Goal: Task Accomplishment & Management: Use online tool/utility

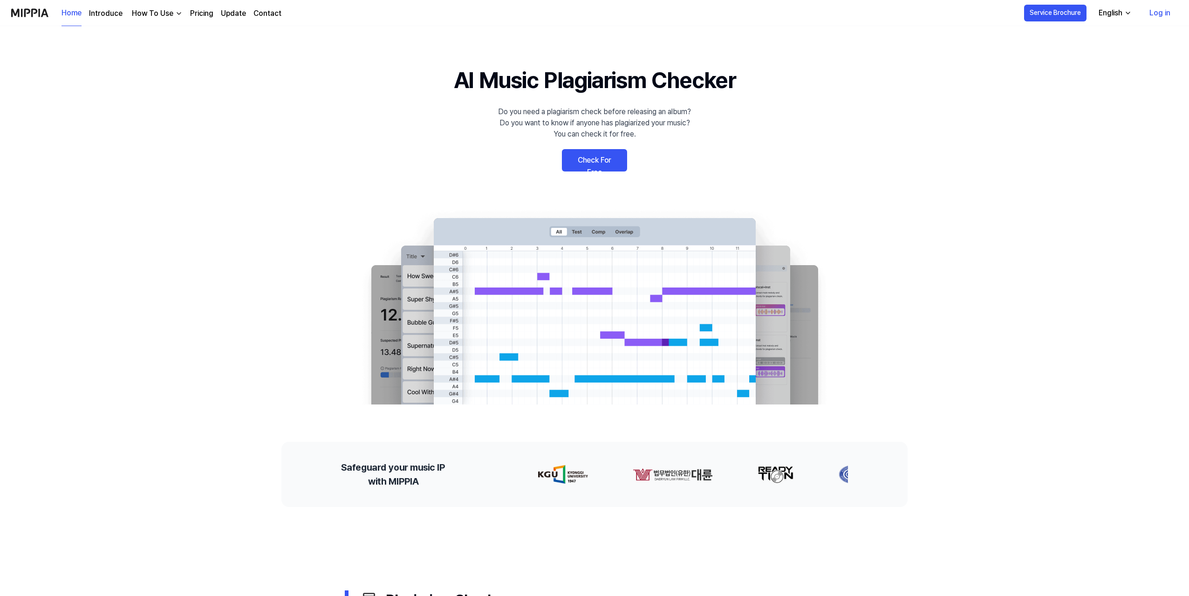
click at [587, 164] on link "Check For Free" at bounding box center [594, 160] width 65 height 22
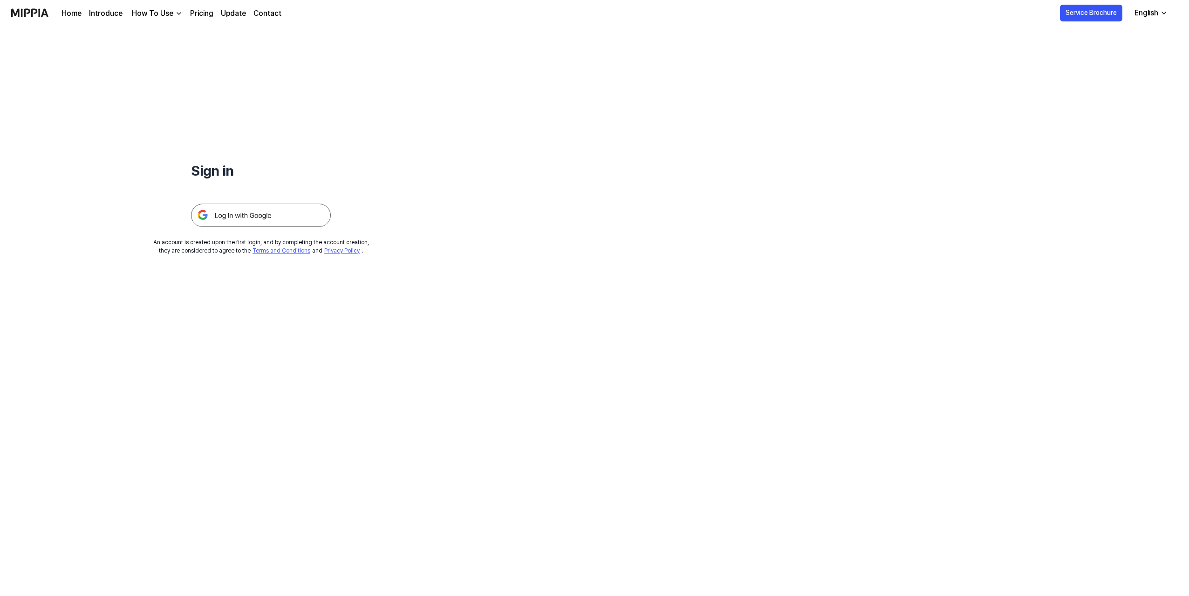
click at [263, 209] on img at bounding box center [261, 215] width 140 height 23
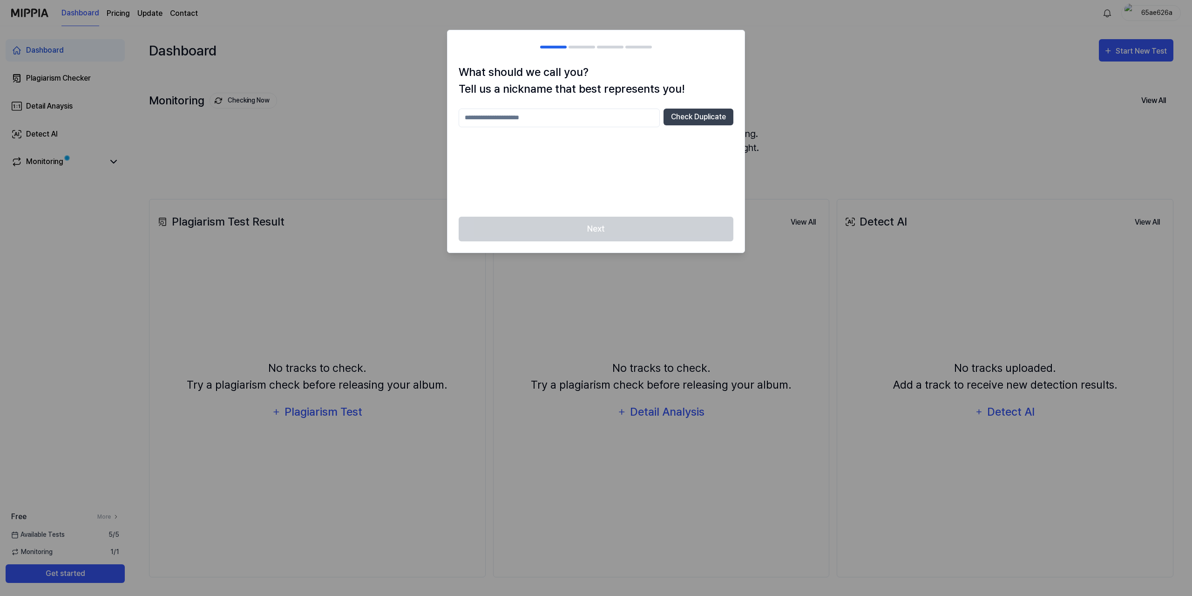
click at [600, 122] on input "text" at bounding box center [559, 118] width 201 height 19
type input "*********"
click at [702, 115] on button "Check Duplicate" at bounding box center [699, 117] width 70 height 17
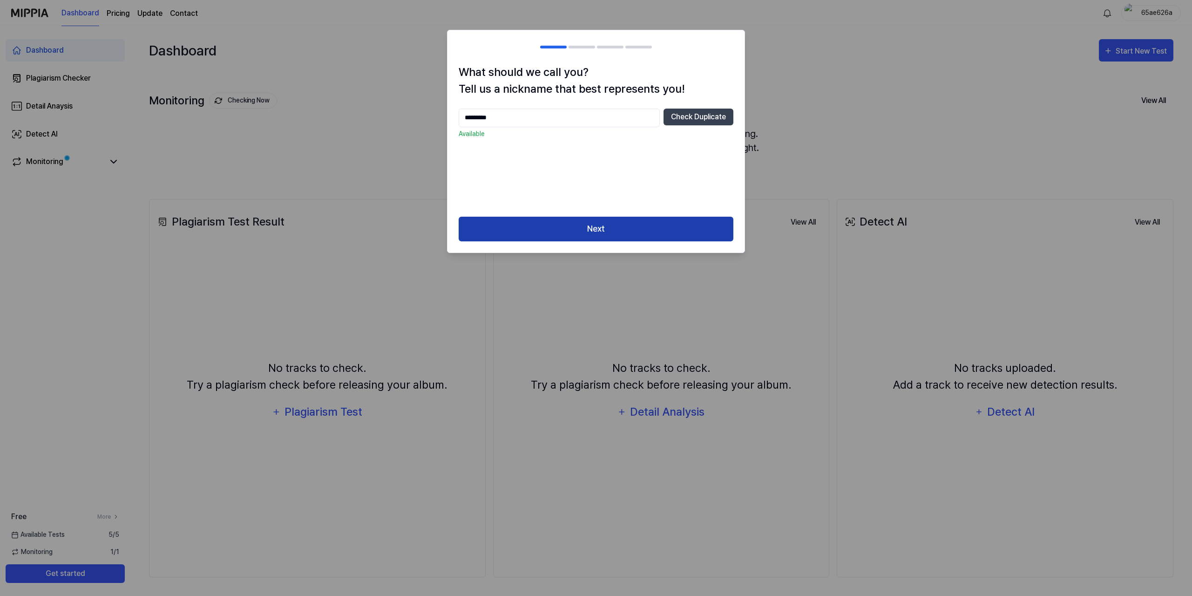
click at [583, 227] on button "Next" at bounding box center [596, 229] width 275 height 25
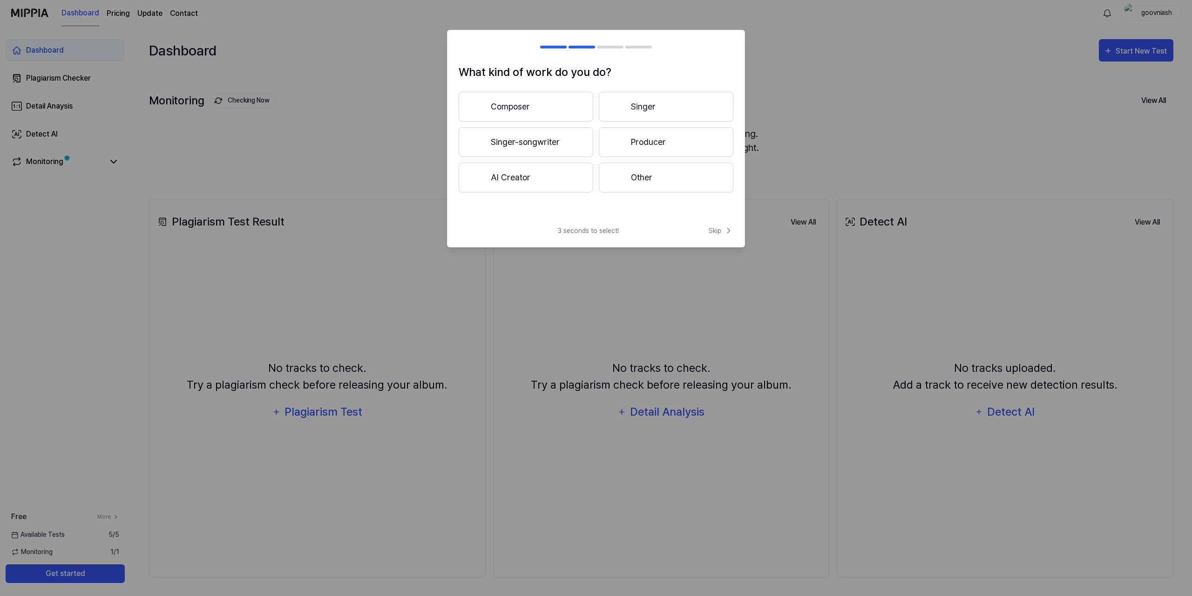
click at [516, 173] on button "AI Creator" at bounding box center [526, 178] width 135 height 30
click at [441, 138] on div at bounding box center [596, 298] width 1192 height 596
click at [504, 140] on button "Less than 3 years" at bounding box center [526, 142] width 135 height 30
click at [520, 137] on button "Jazz" at bounding box center [526, 144] width 134 height 30
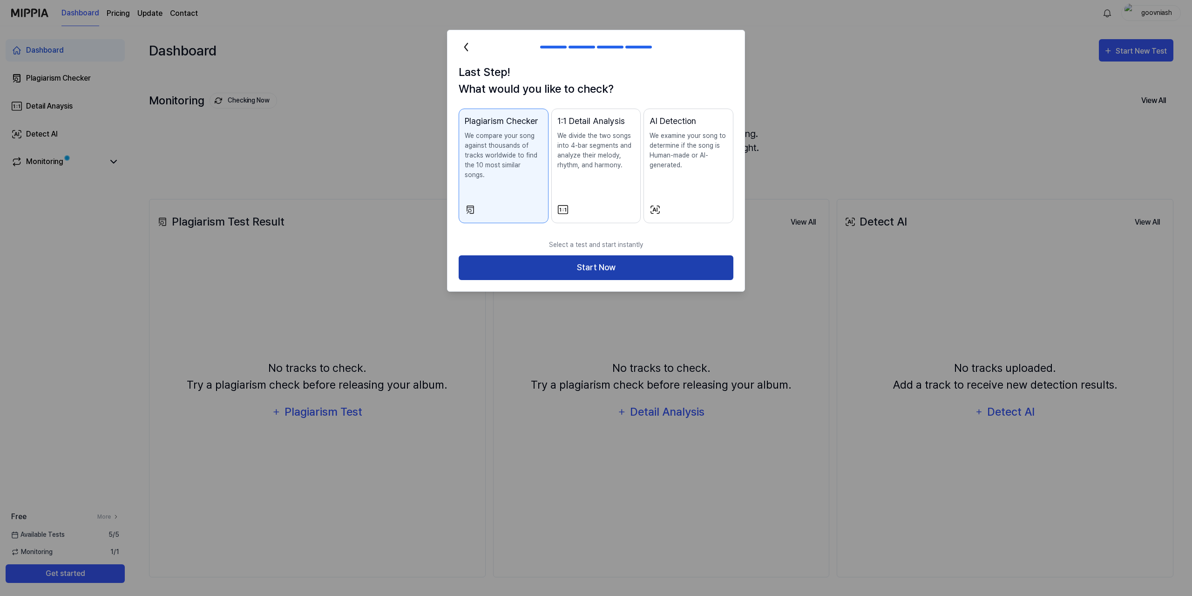
click at [627, 259] on button "Start Now" at bounding box center [596, 267] width 275 height 25
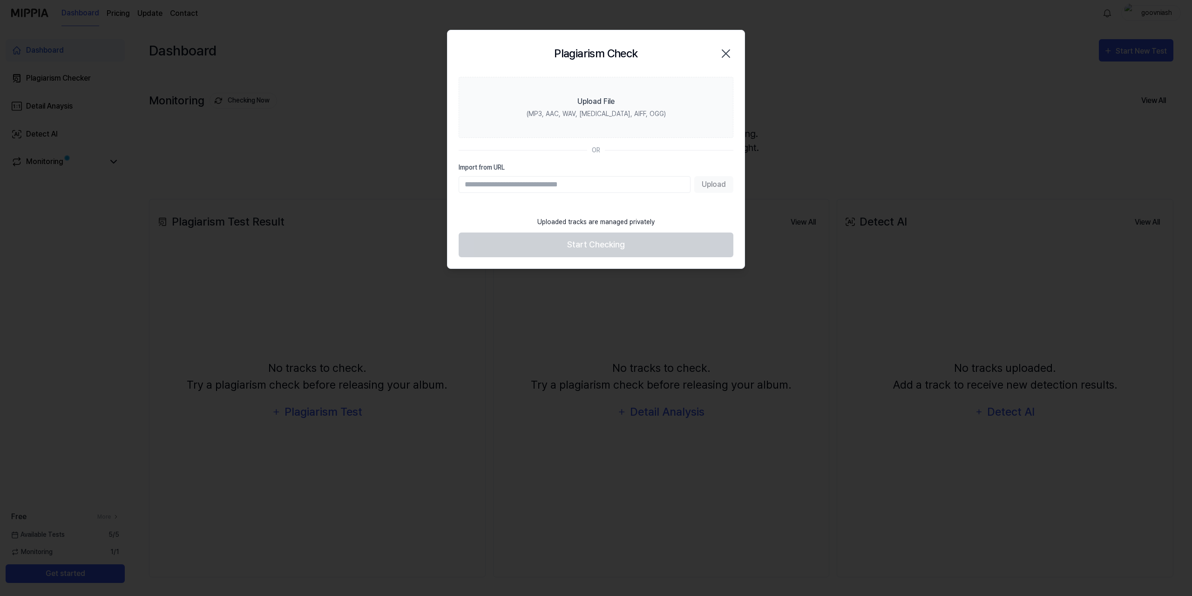
click at [709, 184] on div "Upload" at bounding box center [596, 184] width 275 height 17
click at [606, 182] on input "Import from URL" at bounding box center [575, 184] width 232 height 17
click at [647, 205] on section "Upload File (MP3, AAC, WAV, FLAC, AIFF, OGG) OR Import from URL Upload" at bounding box center [596, 144] width 297 height 135
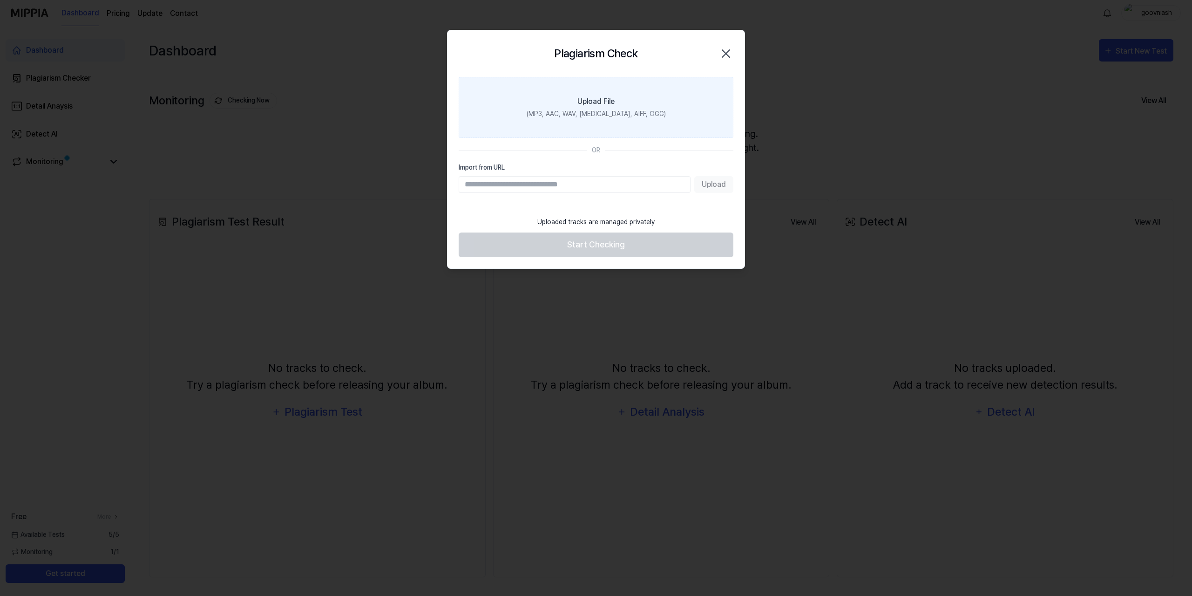
click at [593, 99] on div "Upload File" at bounding box center [596, 101] width 37 height 11
click at [0, 0] on input "Upload File (MP3, AAC, WAV, FLAC, AIFF, OGG)" at bounding box center [0, 0] width 0 height 0
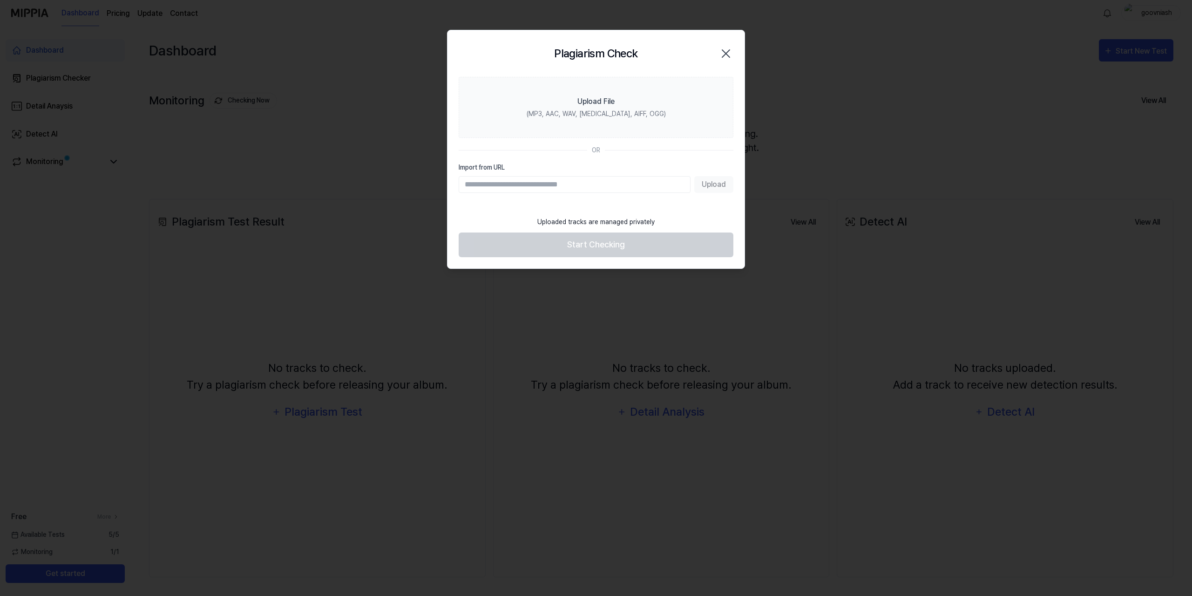
click at [581, 182] on input "Import from URL" at bounding box center [575, 184] width 232 height 17
paste input "**********"
type input "**********"
click at [607, 247] on footer "Uploaded tracks are managed privately Start Checking" at bounding box center [596, 234] width 275 height 46
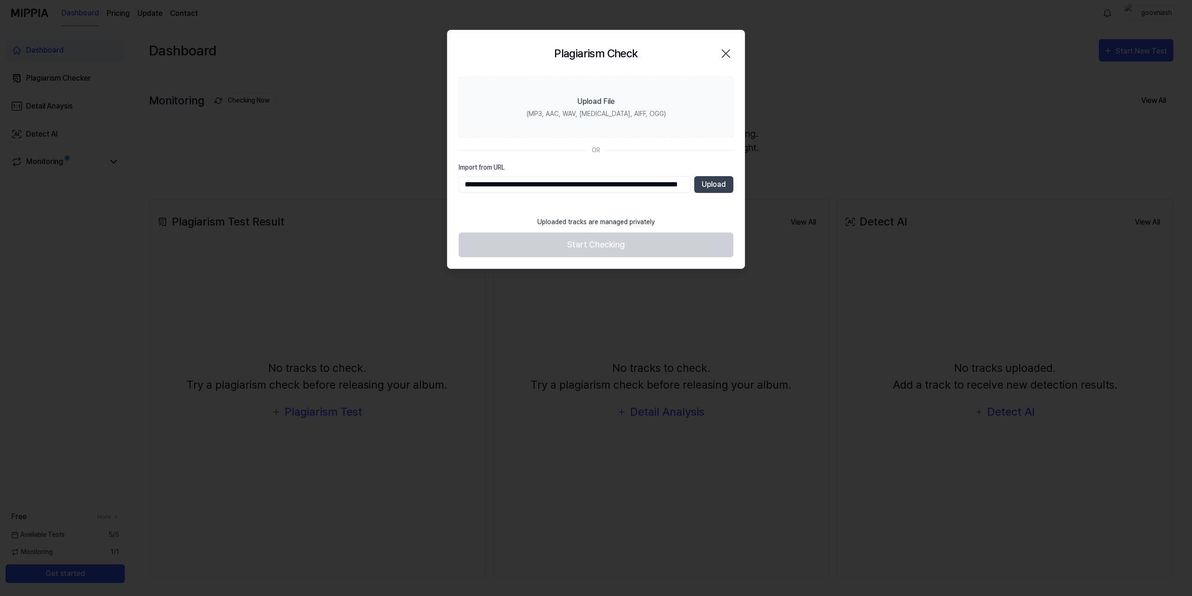
scroll to position [0, 0]
click at [709, 189] on button "Upload" at bounding box center [714, 184] width 39 height 17
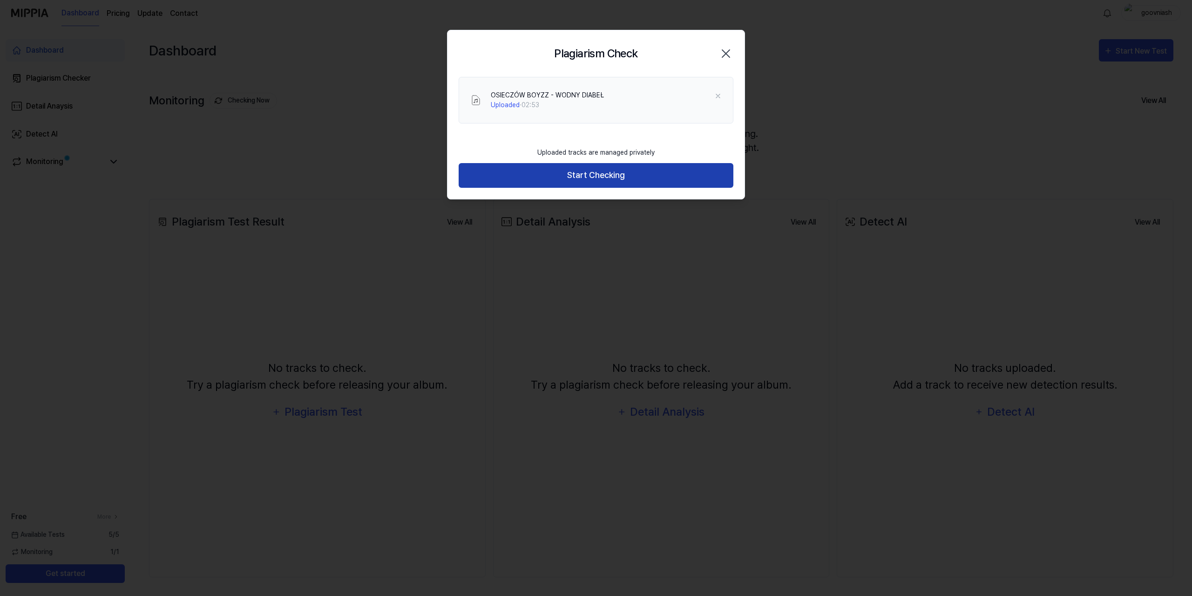
click at [585, 180] on button "Start Checking" at bounding box center [596, 175] width 275 height 25
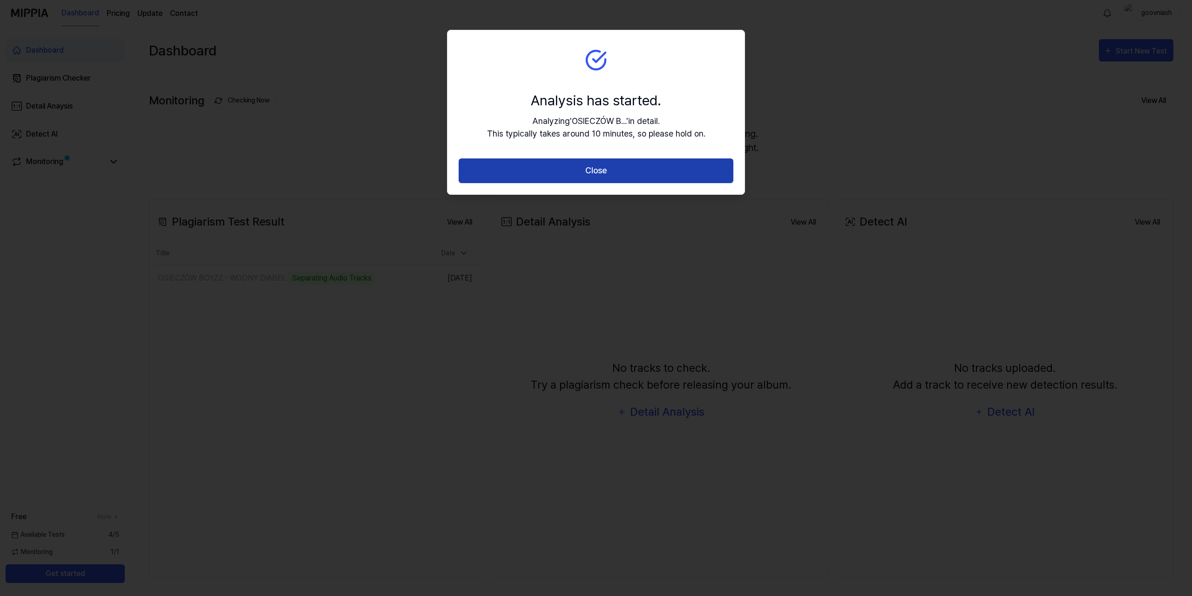
click at [597, 169] on button "Close" at bounding box center [596, 170] width 275 height 25
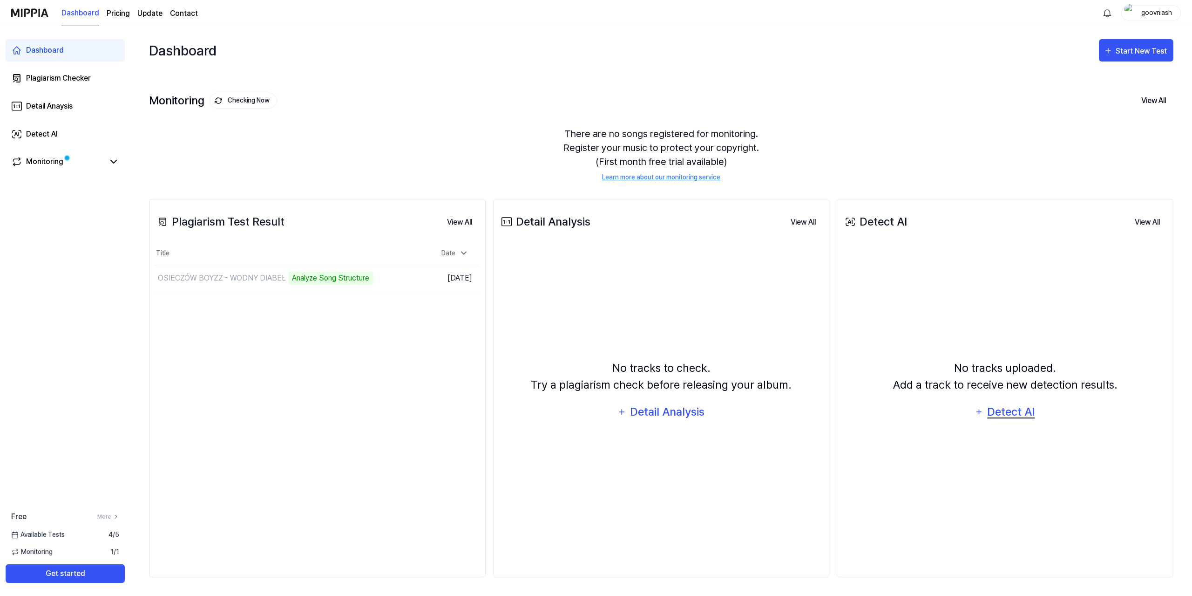
click at [1010, 409] on div "Detect AI" at bounding box center [1012, 412] width 50 height 18
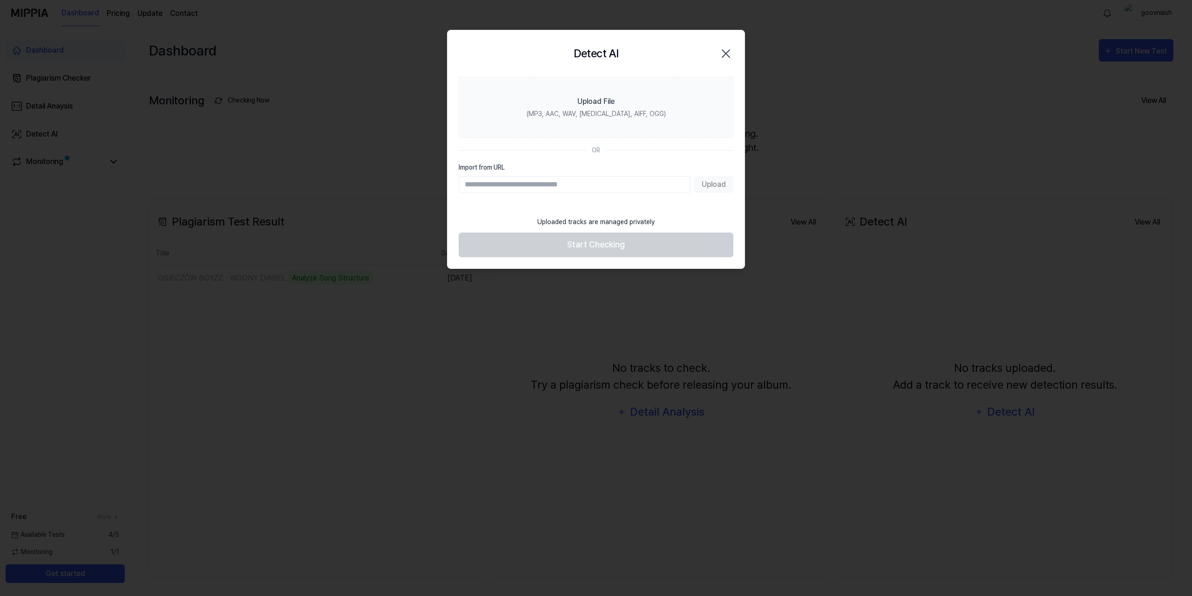
click at [716, 189] on div "Upload" at bounding box center [596, 184] width 275 height 17
click at [601, 187] on input "Import from URL" at bounding box center [575, 184] width 232 height 17
type input "**********"
click at [717, 183] on button "Upload" at bounding box center [714, 184] width 39 height 17
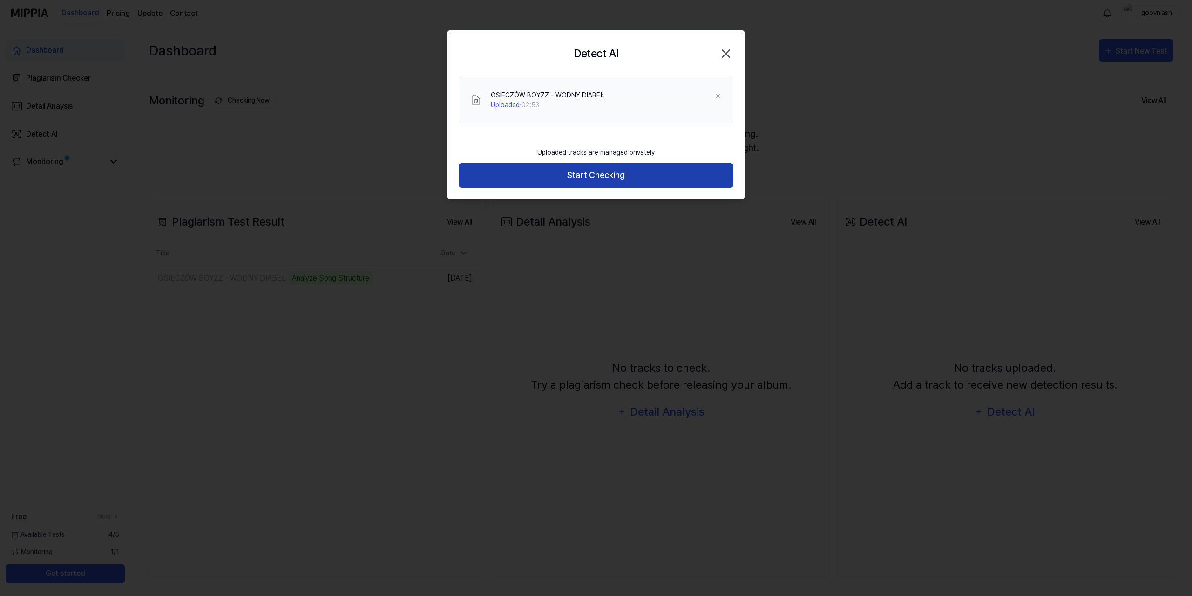
click at [617, 175] on button "Start Checking" at bounding box center [596, 175] width 275 height 25
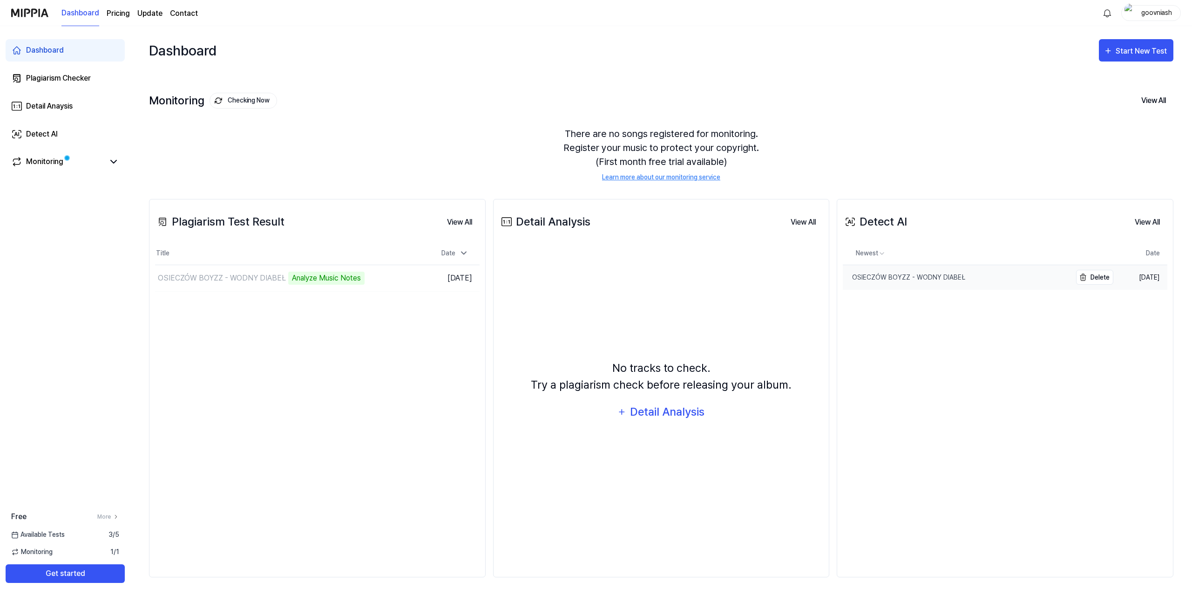
click at [904, 274] on div "OSIECZÓW BOYZZ - WODNY DIABEŁ" at bounding box center [904, 277] width 123 height 10
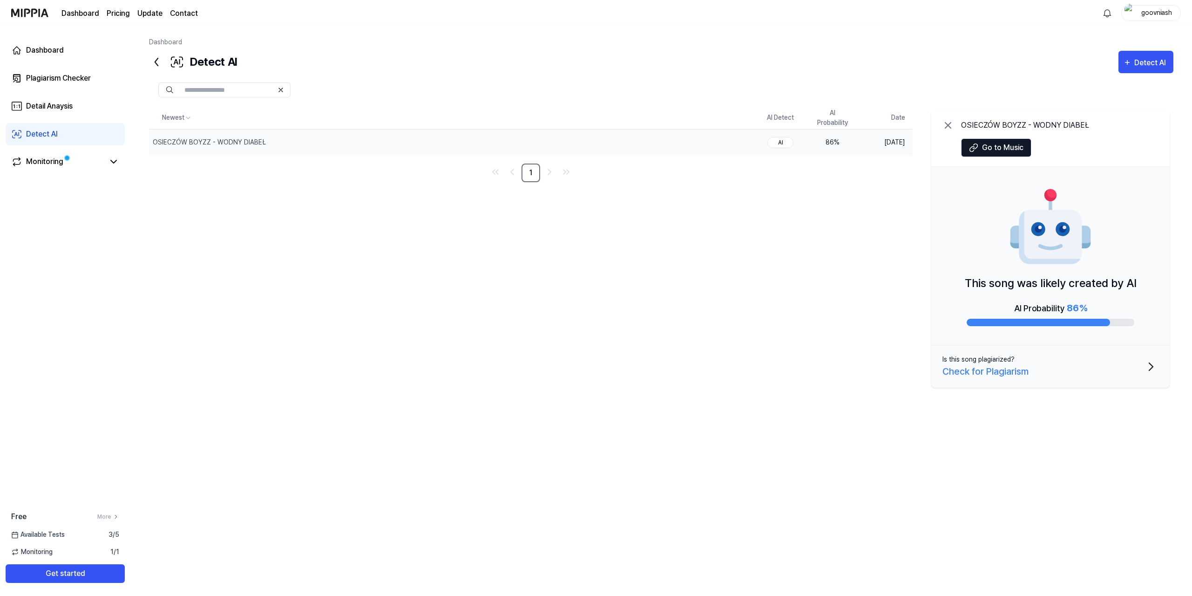
click at [157, 61] on icon at bounding box center [156, 61] width 15 height 15
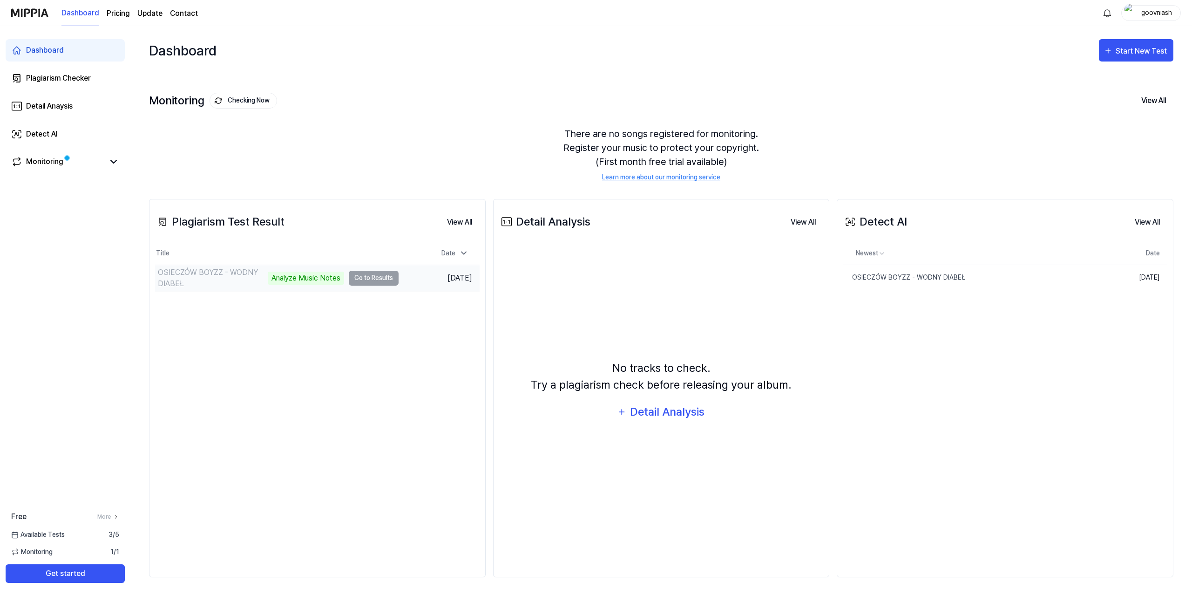
click at [385, 279] on td "OSIECZÓW BOYZZ - WODNY DIABEŁ Analyze Music Notes Go to Results" at bounding box center [277, 278] width 244 height 26
click at [377, 281] on td "OSIECZÓW BOYZZ - WODNY DIABEŁ Analyze Music Notes Go to Results" at bounding box center [277, 278] width 244 height 26
click at [50, 161] on div "Monitoring" at bounding box center [44, 161] width 37 height 11
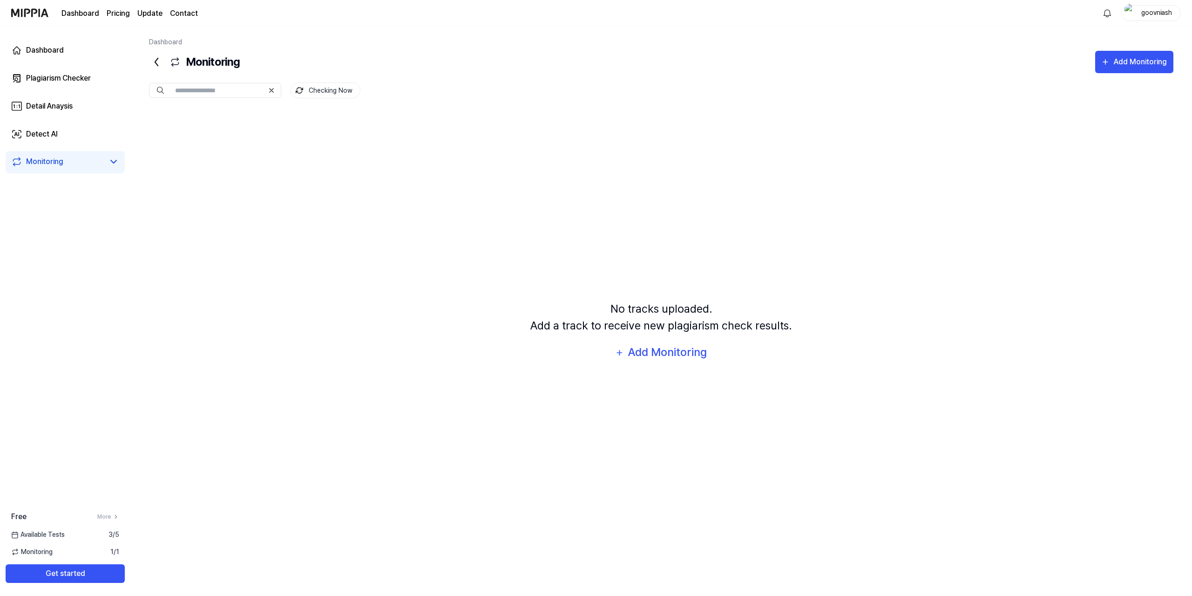
click at [53, 160] on div "Monitoring" at bounding box center [44, 161] width 37 height 11
click at [76, 74] on div "Plagiarism Checker" at bounding box center [58, 78] width 65 height 11
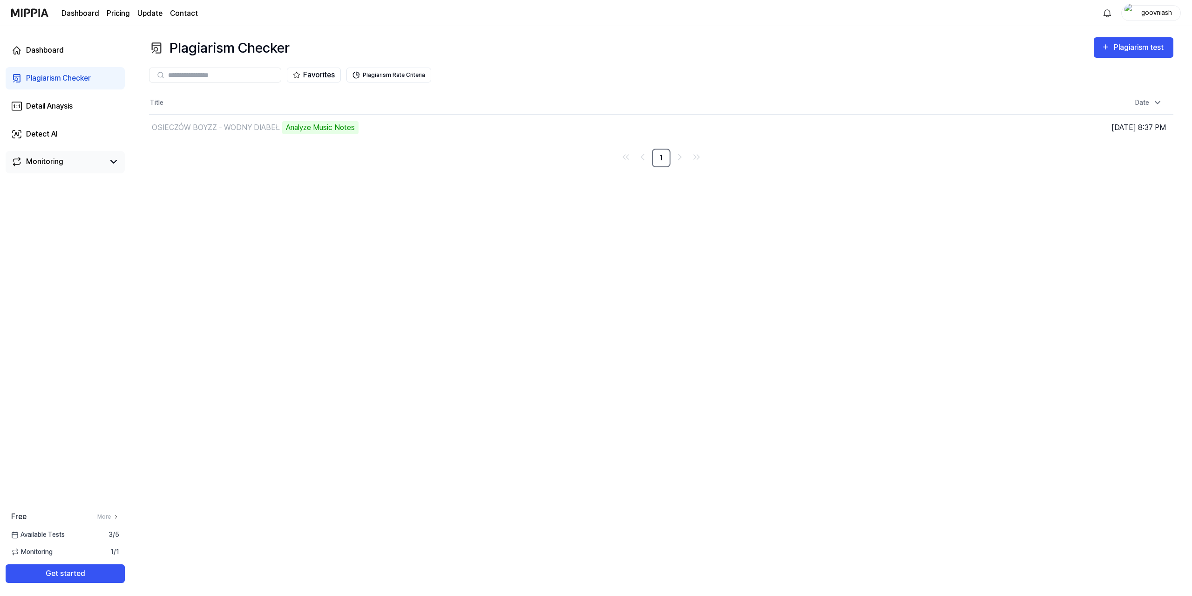
click at [92, 170] on div "Monitoring" at bounding box center [65, 162] width 119 height 22
click at [92, 166] on link "Monitoring" at bounding box center [57, 161] width 93 height 11
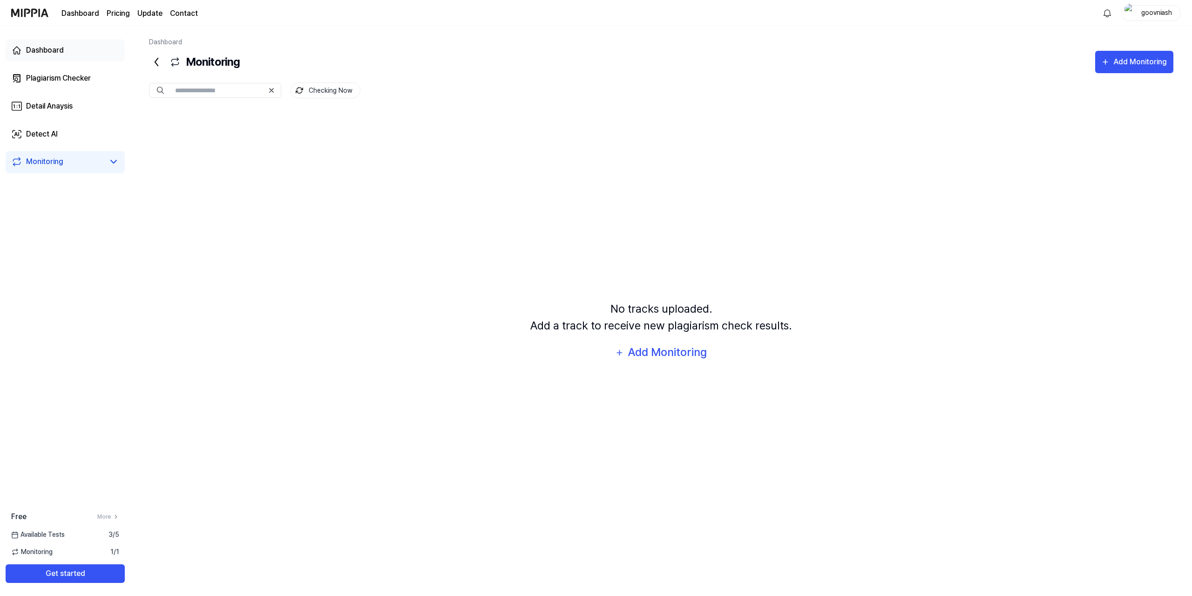
click at [51, 48] on div "Dashboard" at bounding box center [45, 50] width 38 height 11
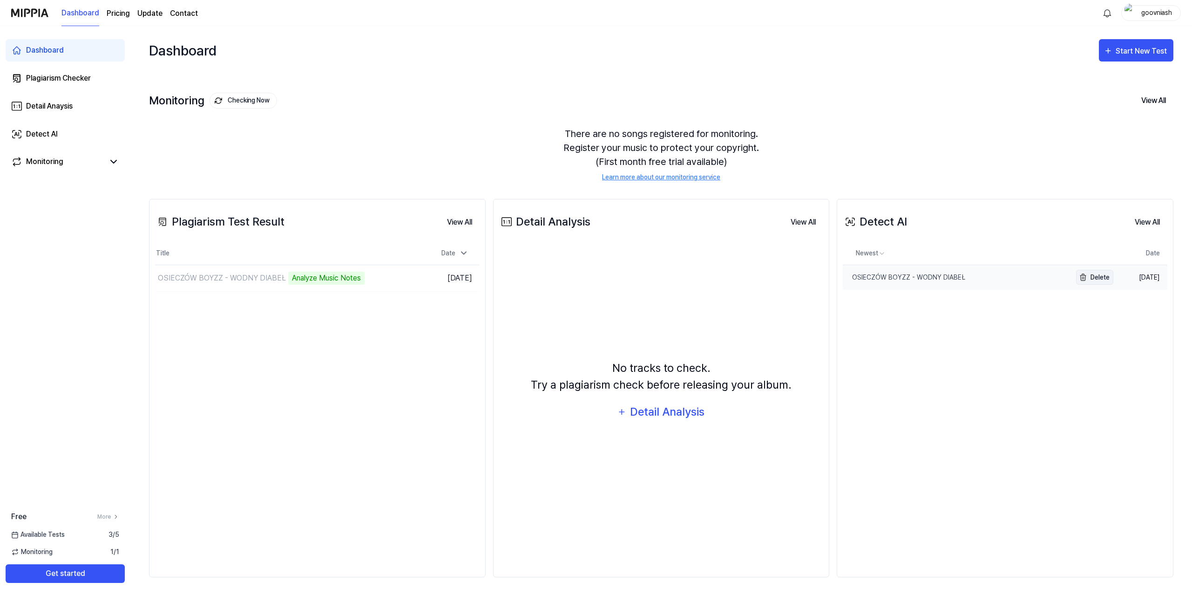
click at [1100, 277] on button "Delete" at bounding box center [1094, 277] width 37 height 15
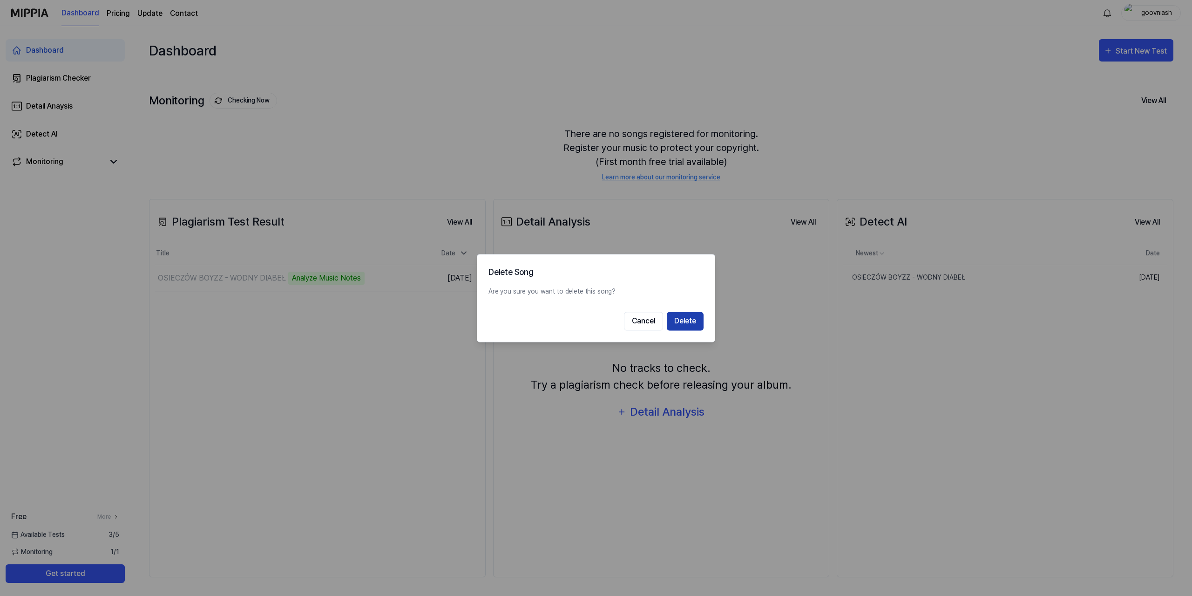
click at [685, 324] on button "Delete" at bounding box center [685, 321] width 37 height 19
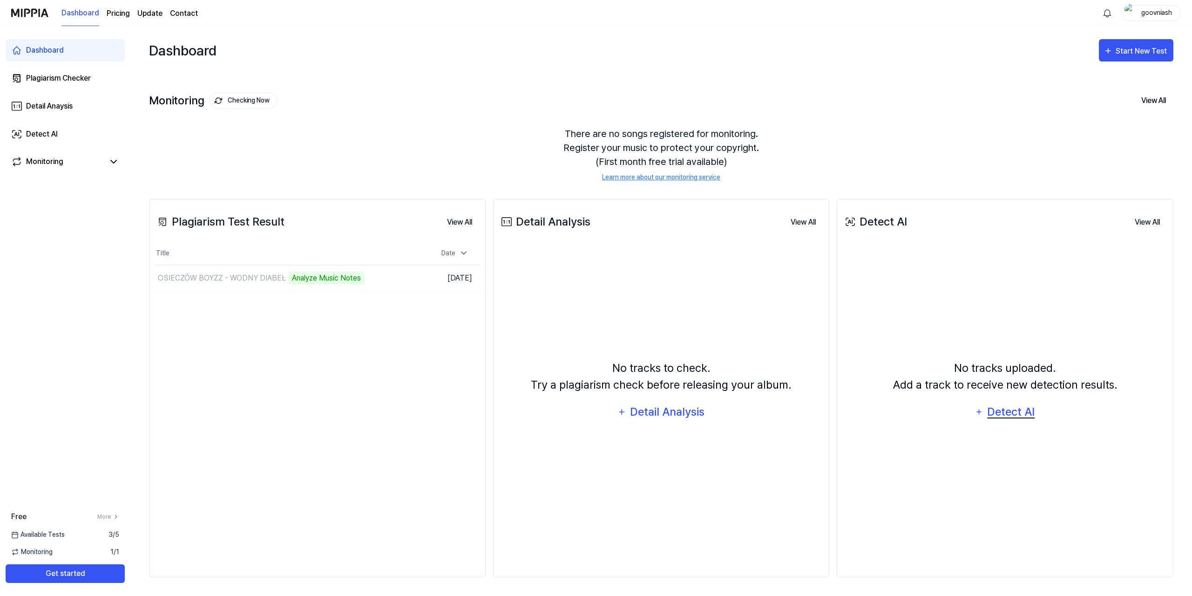
click at [1013, 415] on div "Detect AI" at bounding box center [1012, 412] width 50 height 18
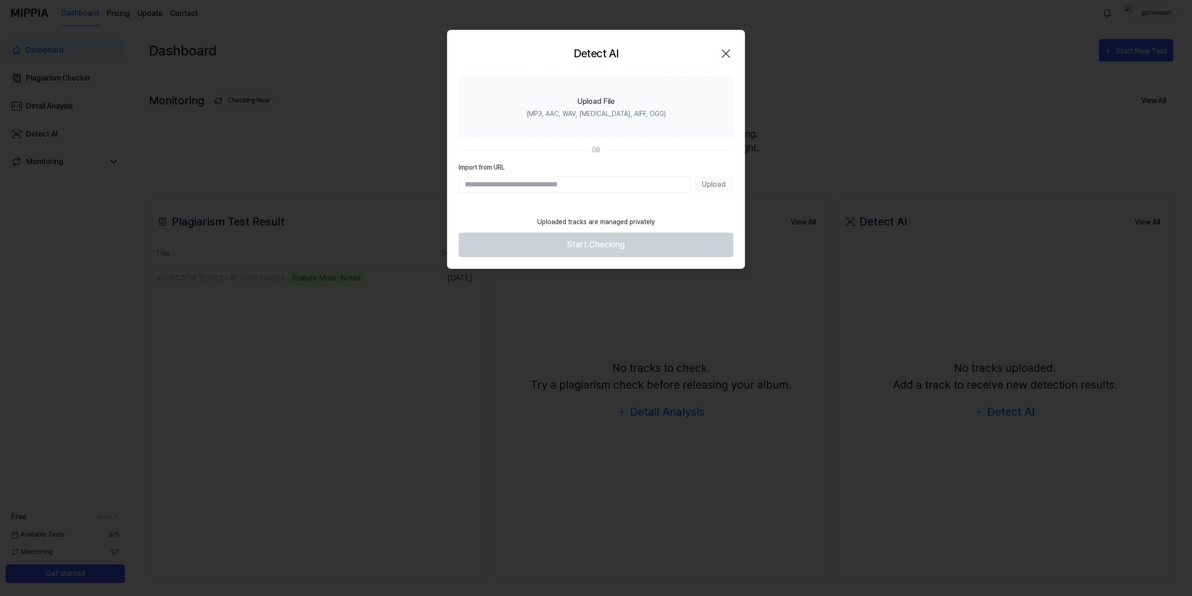
click at [616, 184] on input "Import from URL" at bounding box center [575, 184] width 232 height 17
click at [609, 186] on input "Import from URL" at bounding box center [575, 184] width 232 height 17
paste input "**********"
type input "**********"
click at [704, 186] on button "Upload" at bounding box center [714, 184] width 39 height 17
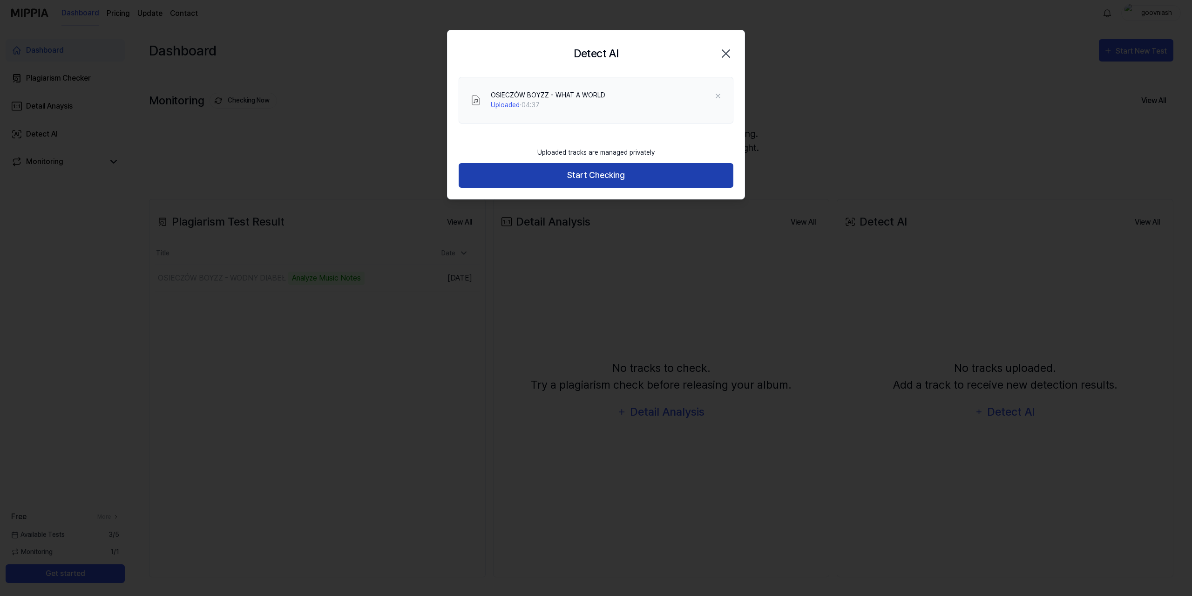
click at [588, 176] on button "Start Checking" at bounding box center [596, 175] width 275 height 25
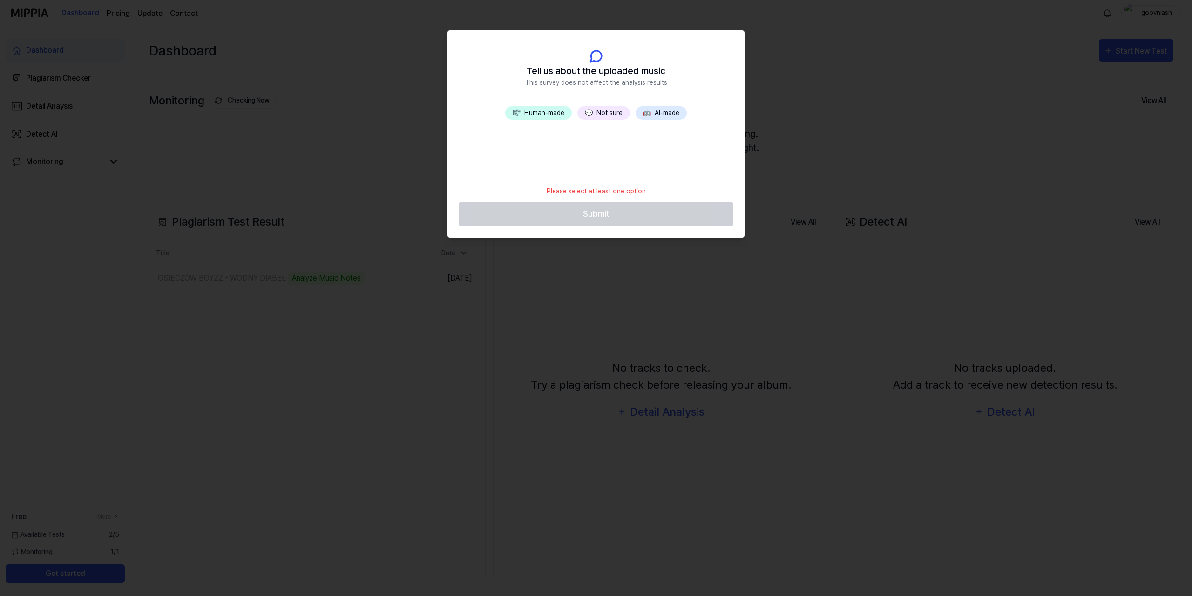
click at [836, 146] on div at bounding box center [596, 298] width 1192 height 596
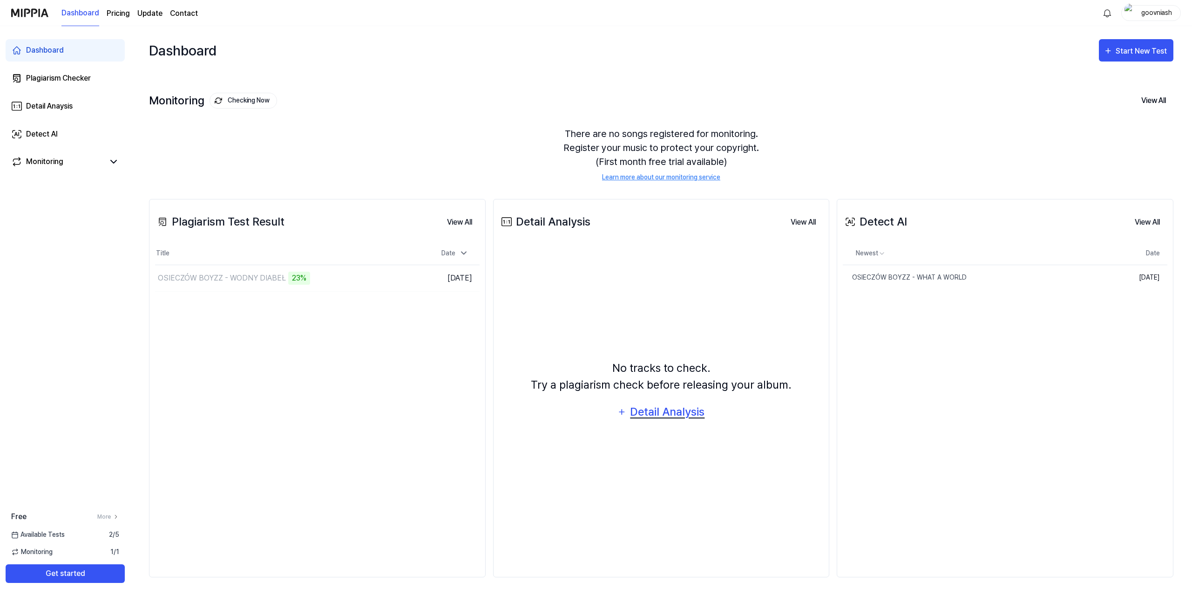
click at [664, 402] on button "Detail Analysis" at bounding box center [662, 412] width 100 height 22
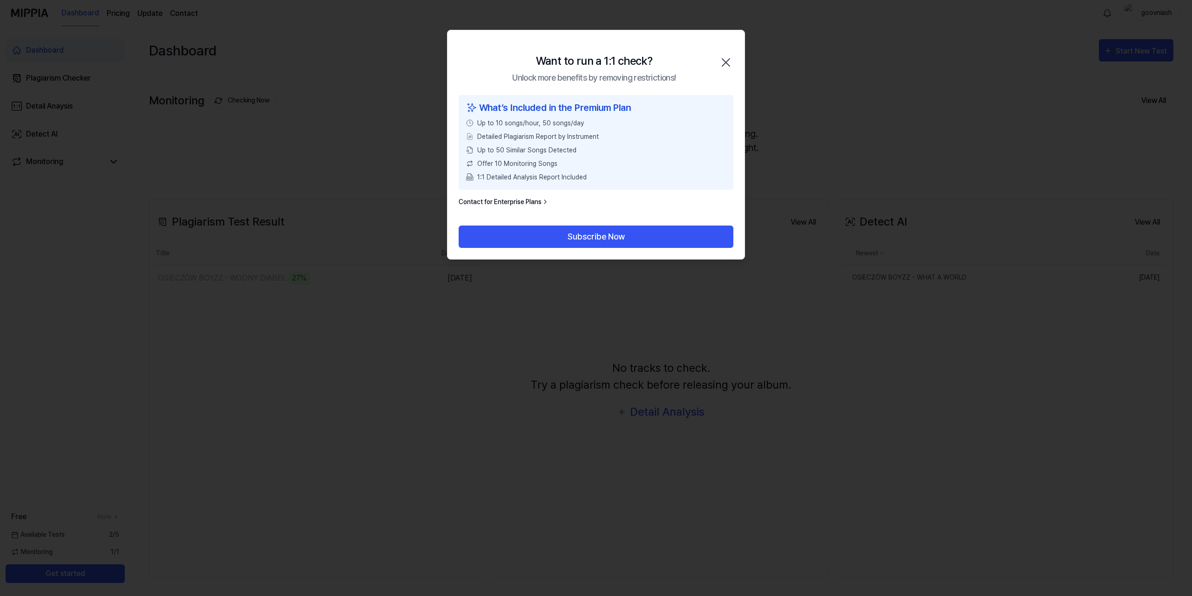
click at [729, 63] on icon "button" at bounding box center [726, 62] width 15 height 15
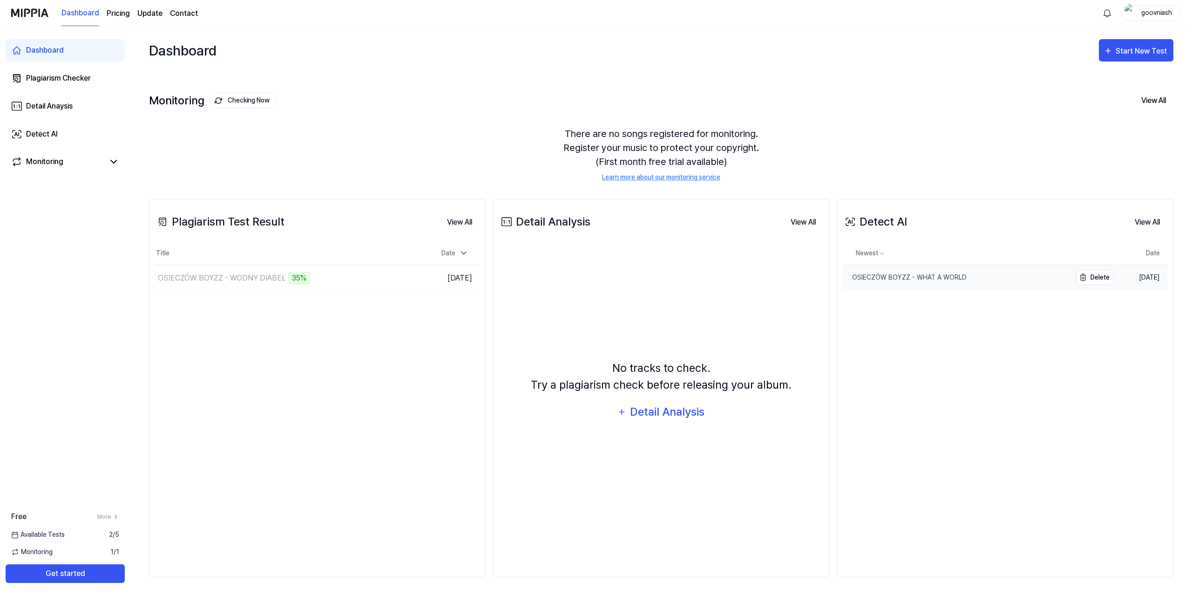
click at [974, 278] on link "OSIECZÓW BOYZZ - WHAT A WORLD" at bounding box center [957, 277] width 228 height 25
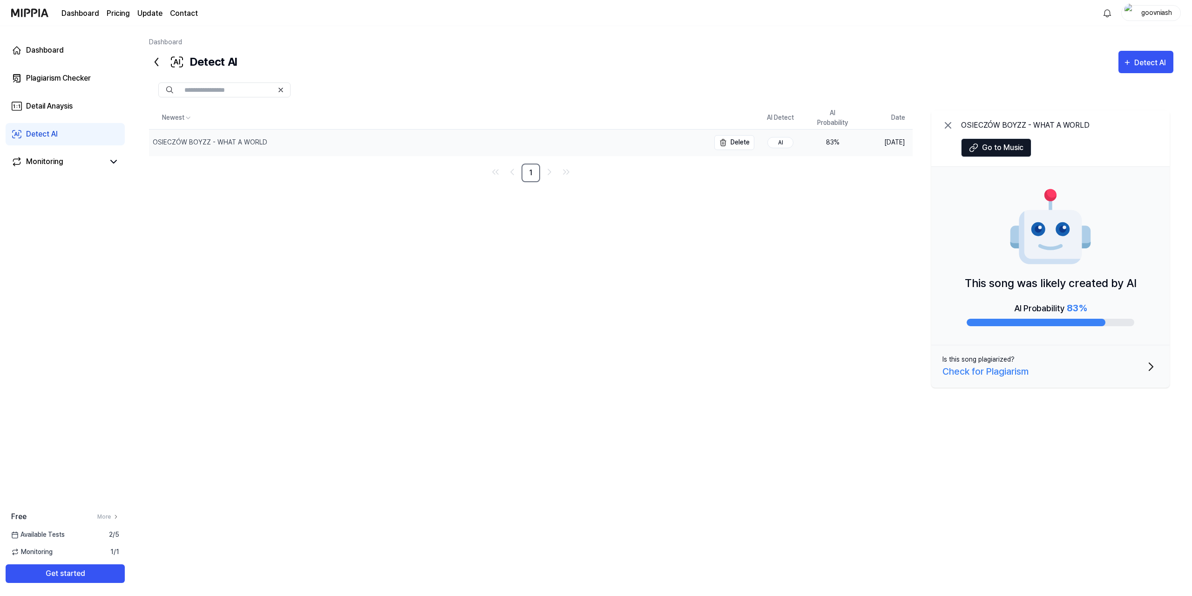
click at [209, 143] on div "OSIECZÓW BOYZZ - WHAT A WORLD" at bounding box center [210, 142] width 115 height 10
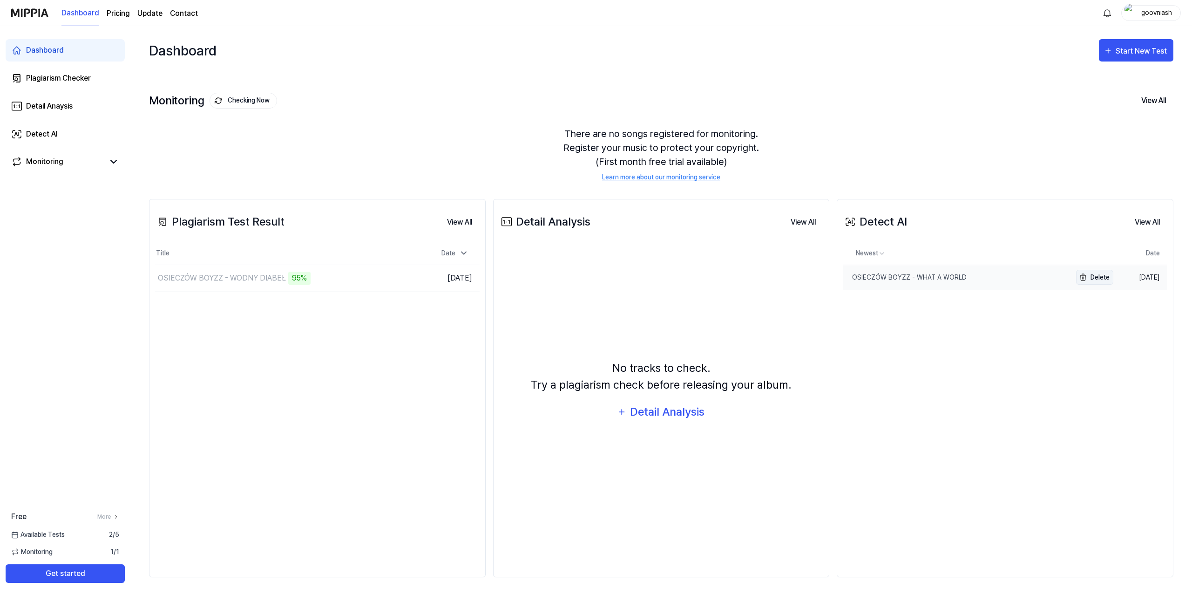
click at [1091, 276] on button "Delete" at bounding box center [1094, 277] width 37 height 15
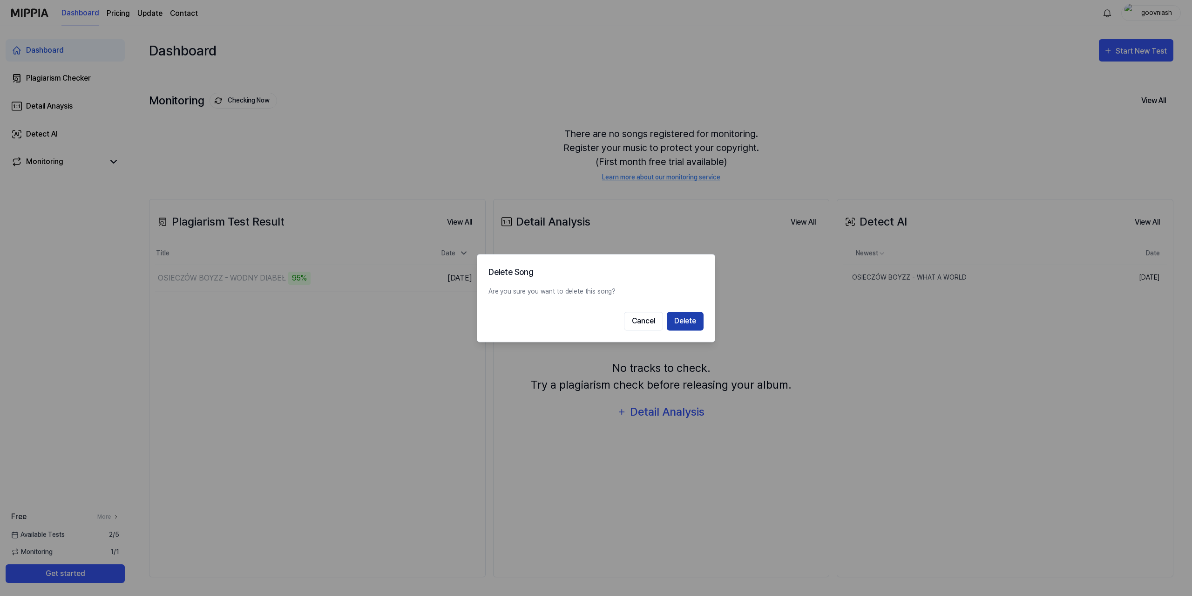
click at [679, 321] on button "Delete" at bounding box center [685, 321] width 37 height 19
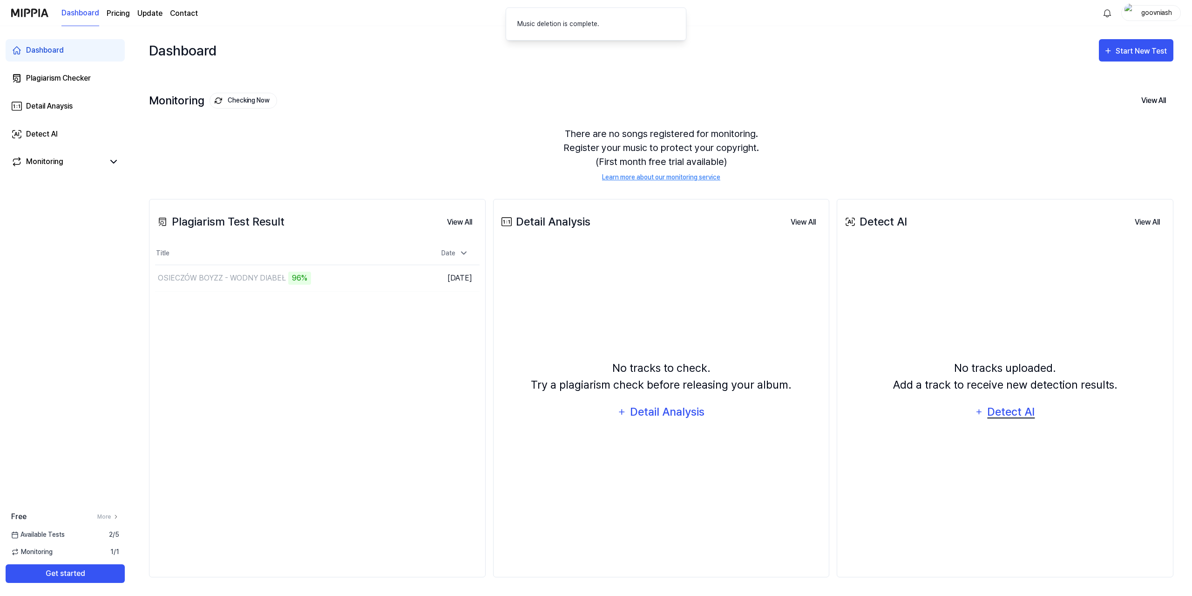
click at [1003, 407] on div "Detect AI" at bounding box center [1012, 412] width 50 height 18
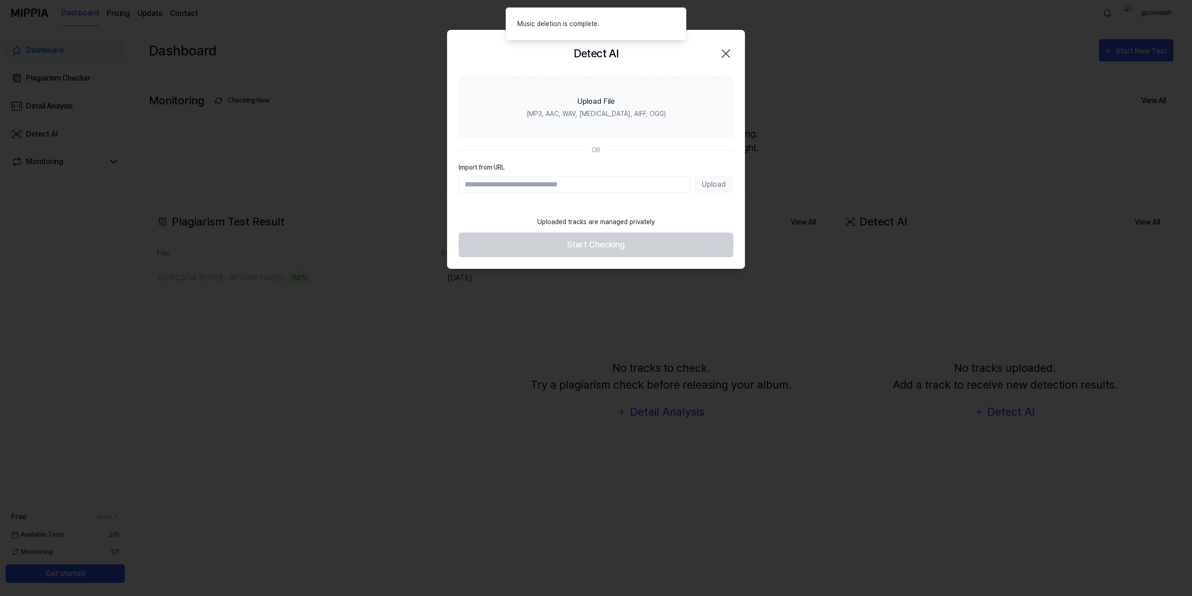
click at [502, 174] on div "Import from URL Upload" at bounding box center [596, 178] width 275 height 30
click at [514, 187] on input "Import from URL" at bounding box center [575, 184] width 232 height 17
paste input "**********"
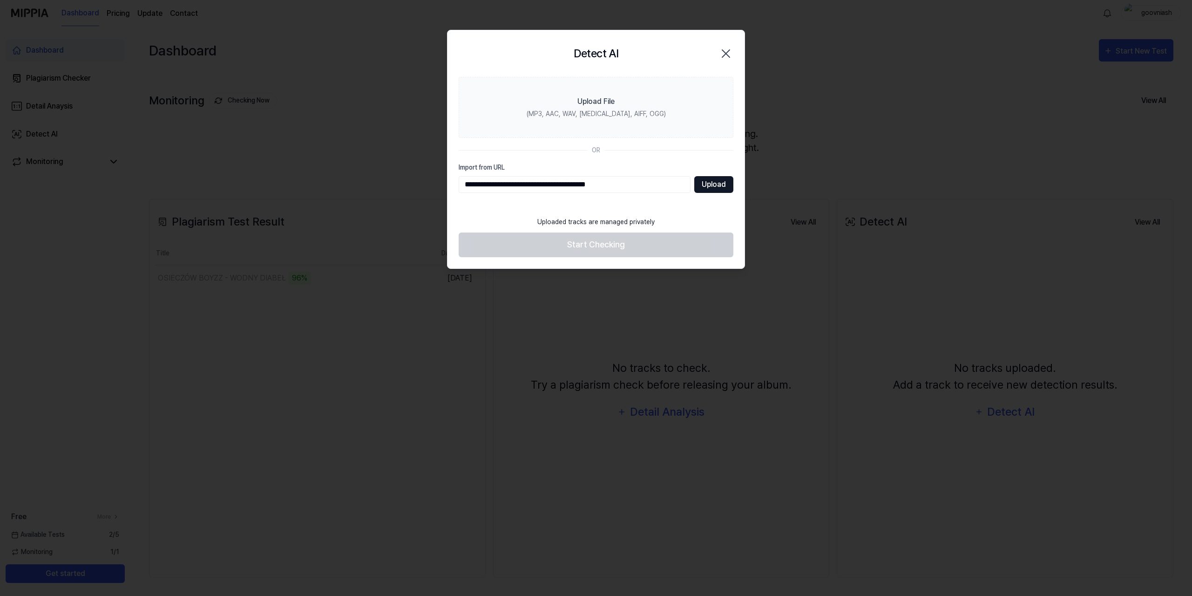
type input "**********"
click at [708, 188] on button "Upload" at bounding box center [714, 184] width 39 height 17
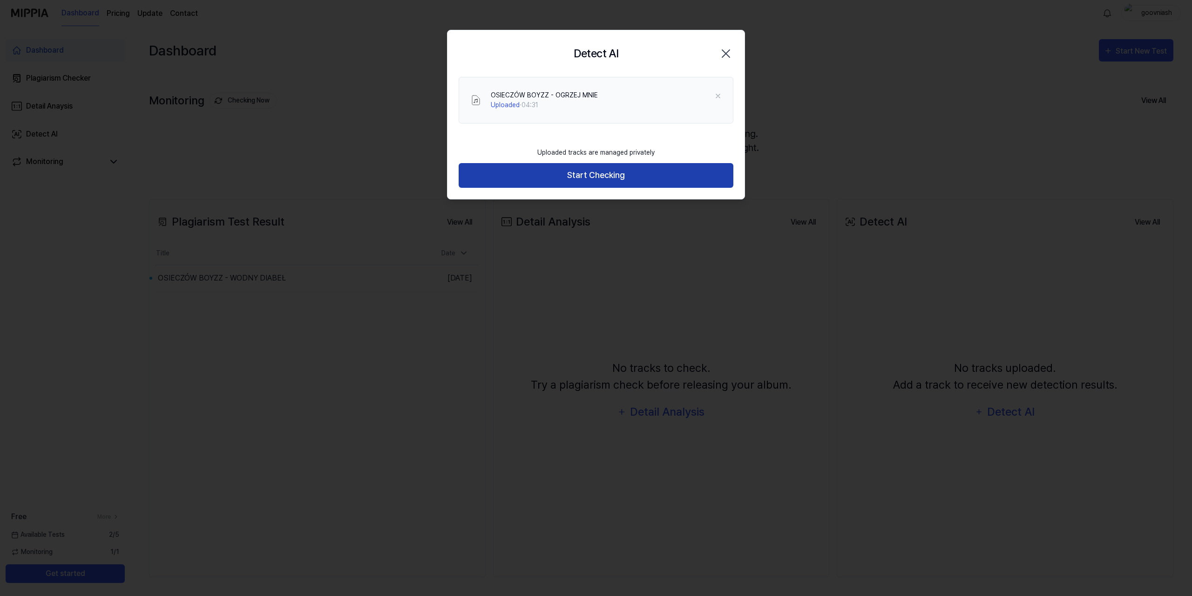
click at [587, 177] on button "Start Checking" at bounding box center [596, 175] width 275 height 25
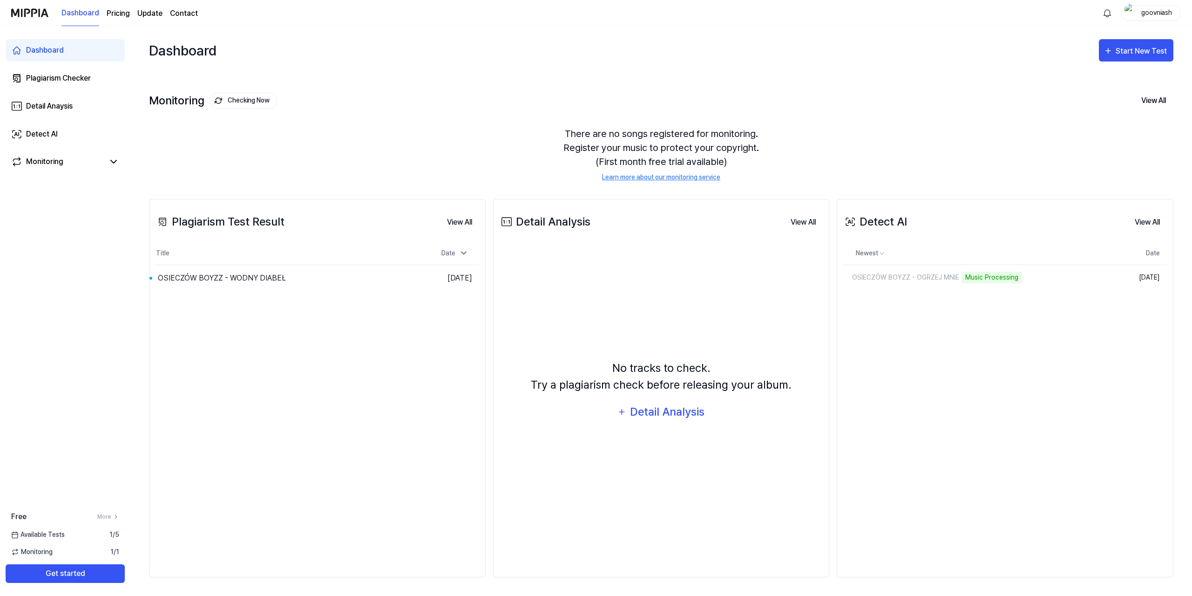
click at [792, 73] on div "Dashboard Start New Test" at bounding box center [661, 50] width 1025 height 48
click at [247, 281] on div "OSIECZÓW BOYZZ - WODNY DIABEŁ" at bounding box center [222, 277] width 128 height 11
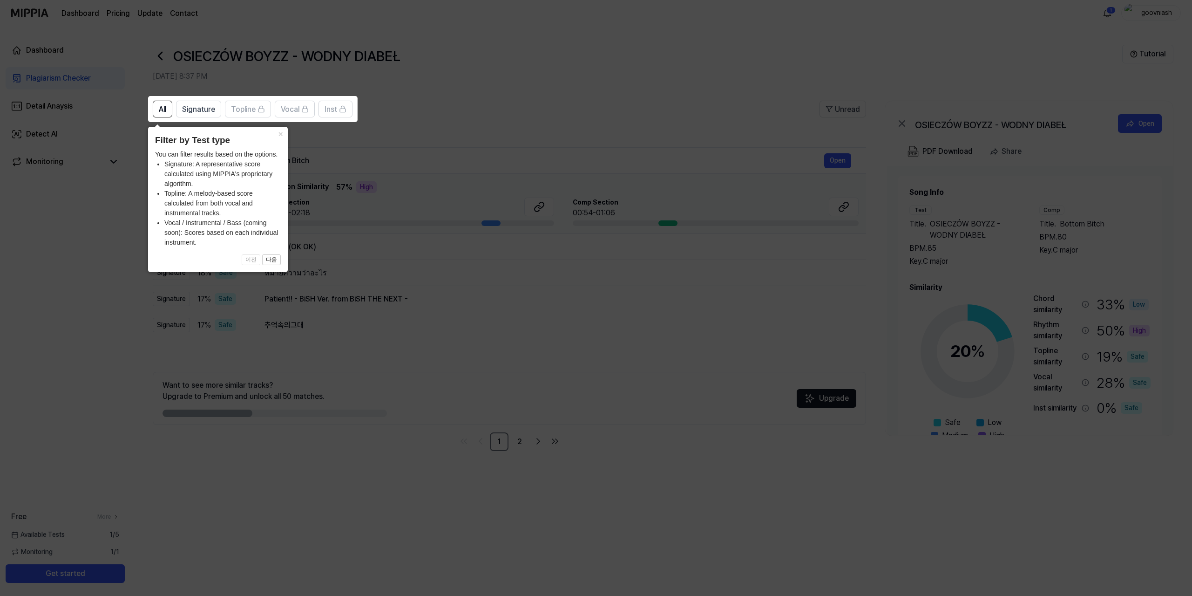
click at [322, 358] on icon at bounding box center [596, 298] width 1192 height 596
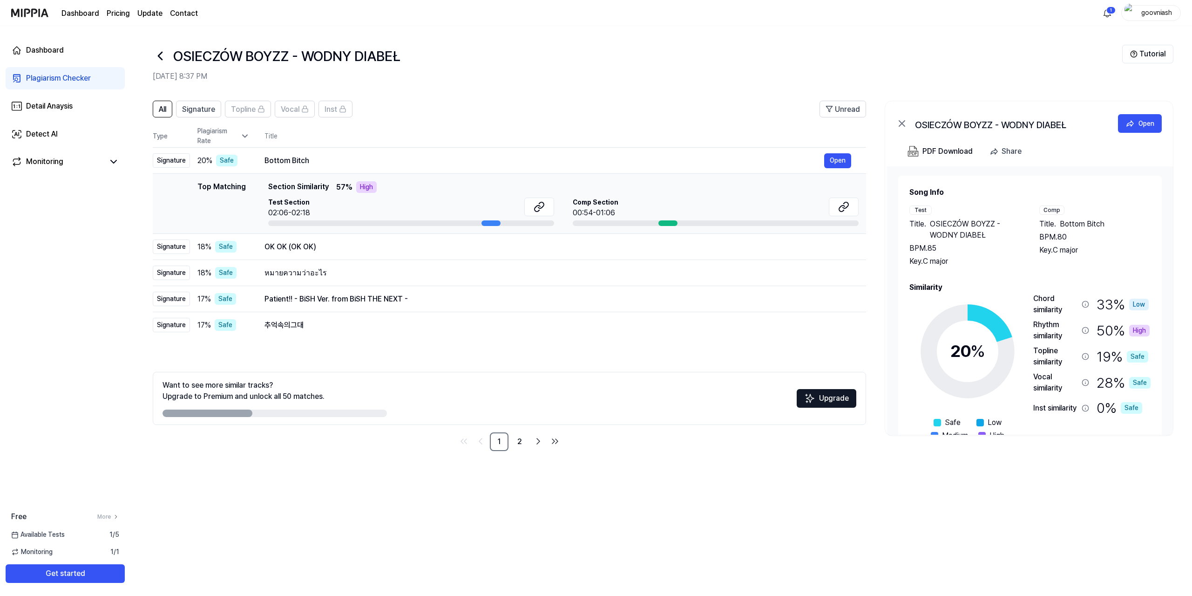
drag, startPoint x: 223, startPoint y: 416, endPoint x: 363, endPoint y: 448, distance: 143.7
click at [363, 448] on div "Want to see more similar tracks? Upgrade to Premium and unlock all 50 matches. …" at bounding box center [510, 411] width 714 height 79
click at [520, 443] on link "2" at bounding box center [520, 441] width 19 height 19
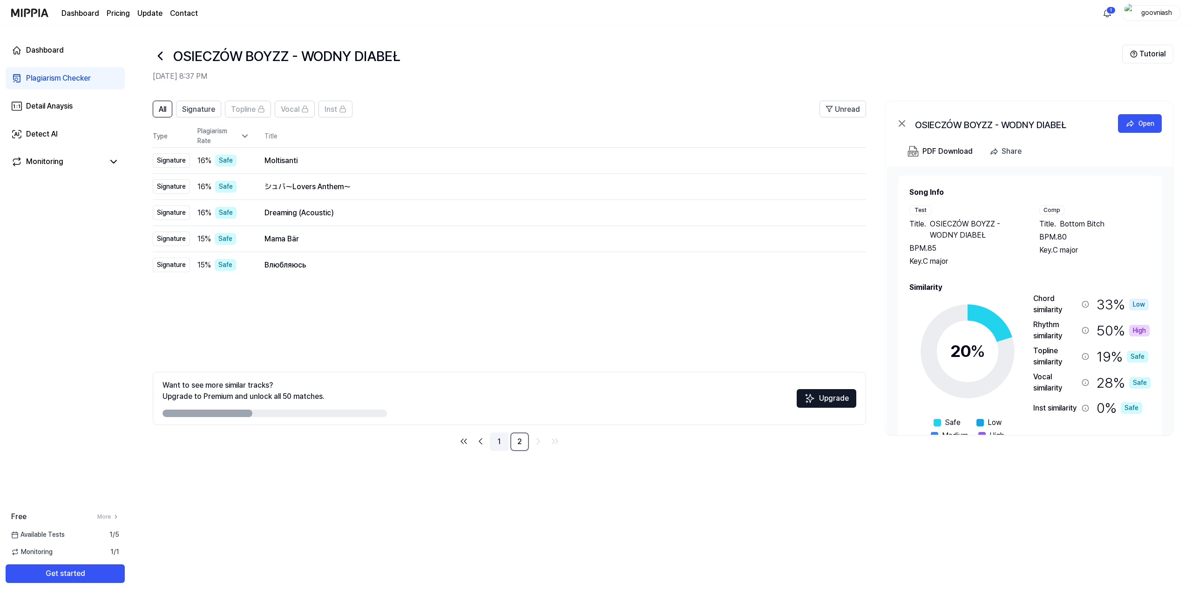
click at [501, 441] on link "1" at bounding box center [499, 441] width 19 height 19
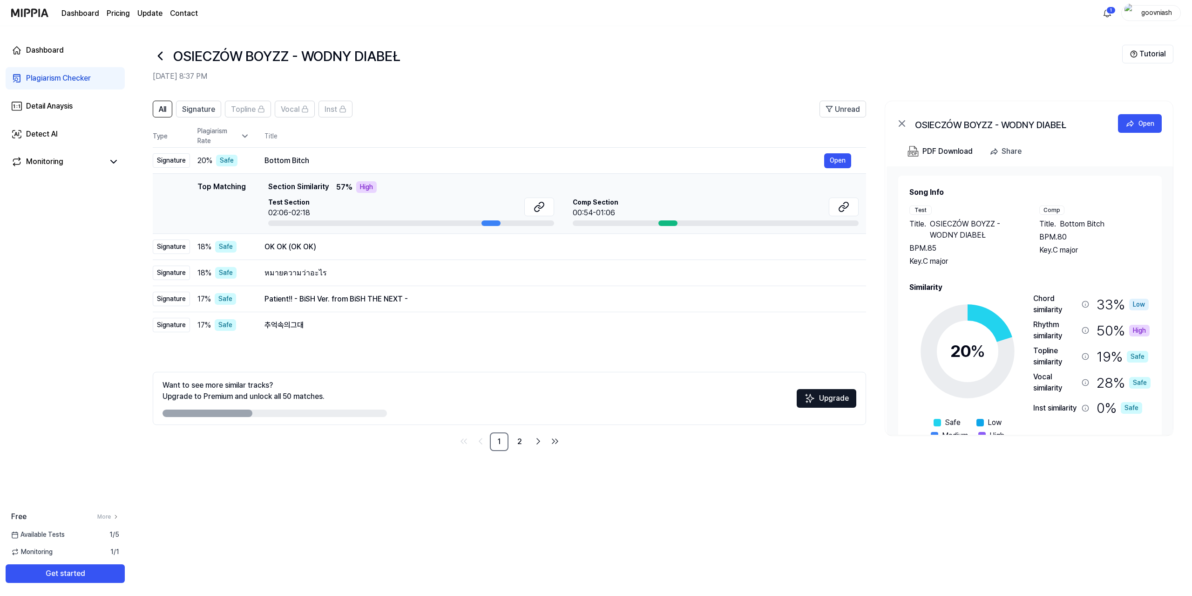
drag, startPoint x: 491, startPoint y: 225, endPoint x: 476, endPoint y: 225, distance: 15.9
click at [477, 225] on div at bounding box center [411, 223] width 286 height 6
click at [822, 301] on div "Patient!! - BiSH Ver. from BiSH THE NEXT -" at bounding box center [545, 298] width 560 height 11
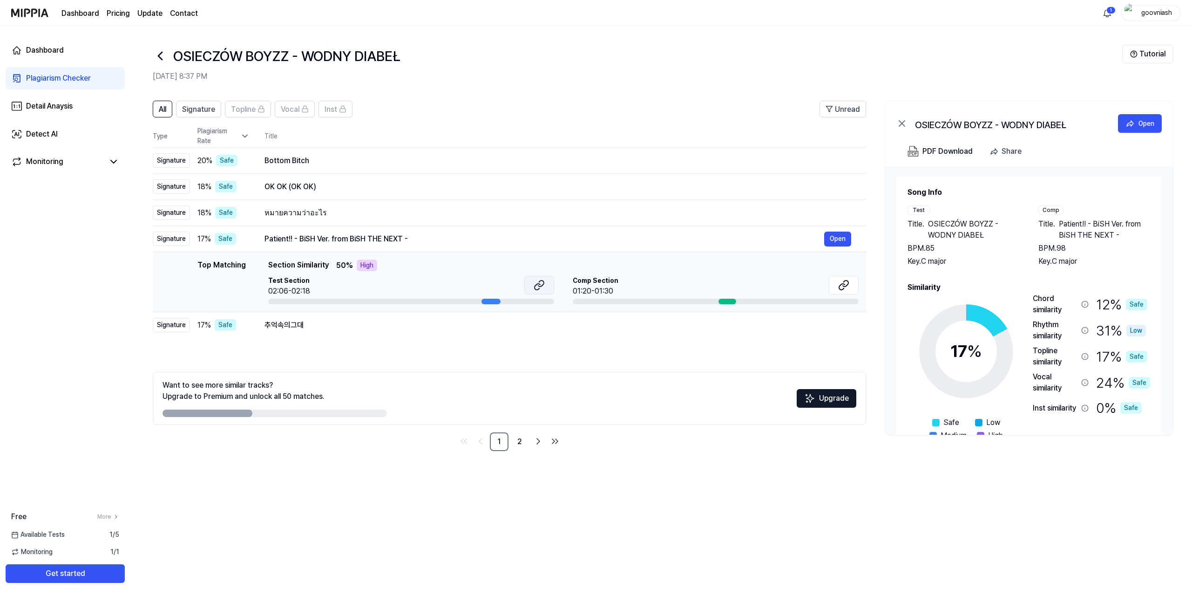
click at [543, 285] on icon at bounding box center [539, 284] width 11 height 11
click at [537, 290] on icon at bounding box center [539, 284] width 11 height 11
click at [856, 285] on button at bounding box center [844, 285] width 30 height 19
click at [331, 232] on div "Patient!! - [PERSON_NAME] Ver. from [PERSON_NAME] THE NEXT - Open" at bounding box center [558, 239] width 587 height 15
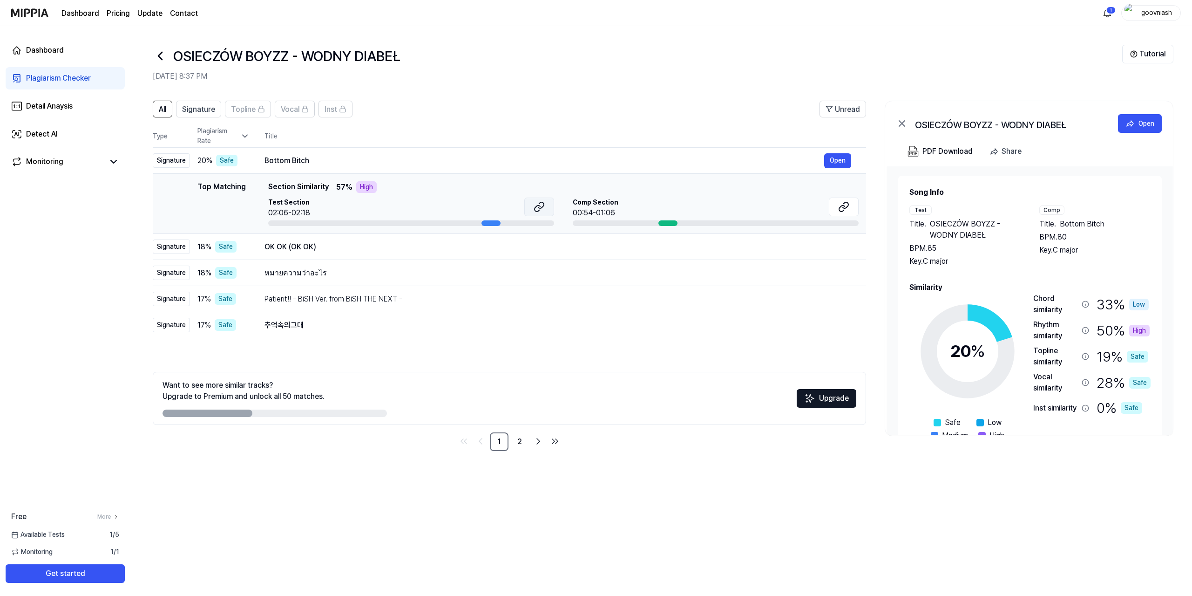
click at [540, 212] on button at bounding box center [539, 207] width 30 height 19
click at [845, 203] on icon at bounding box center [843, 206] width 11 height 11
click at [293, 155] on div "Bottom Bitch" at bounding box center [545, 160] width 560 height 11
click at [831, 159] on button "Open" at bounding box center [837, 160] width 27 height 15
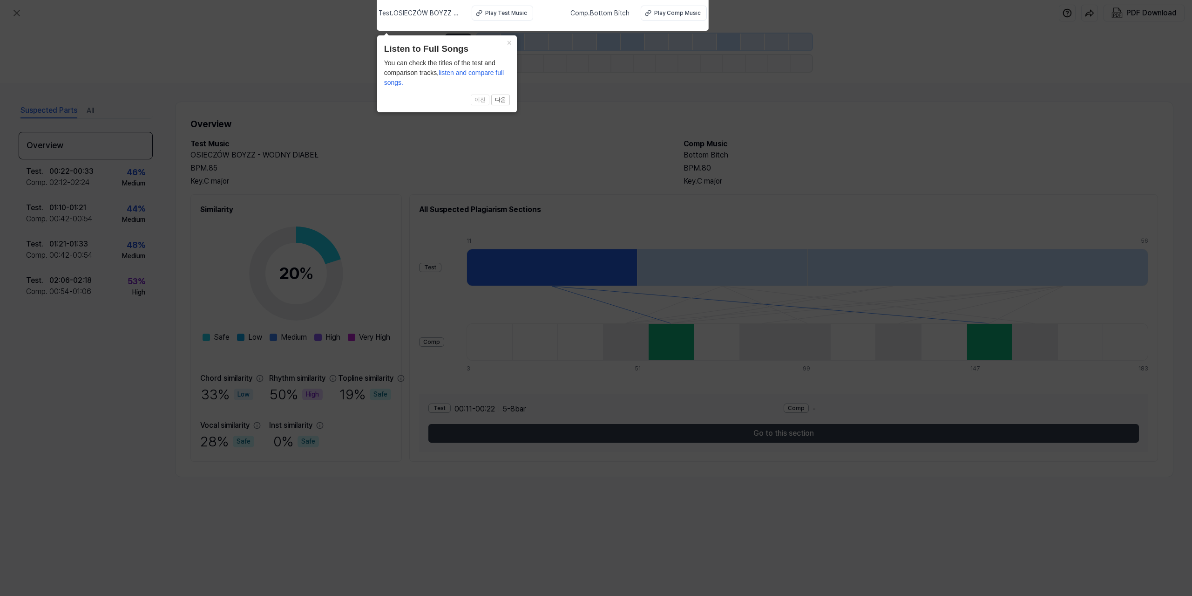
click at [409, 330] on icon at bounding box center [596, 295] width 1192 height 600
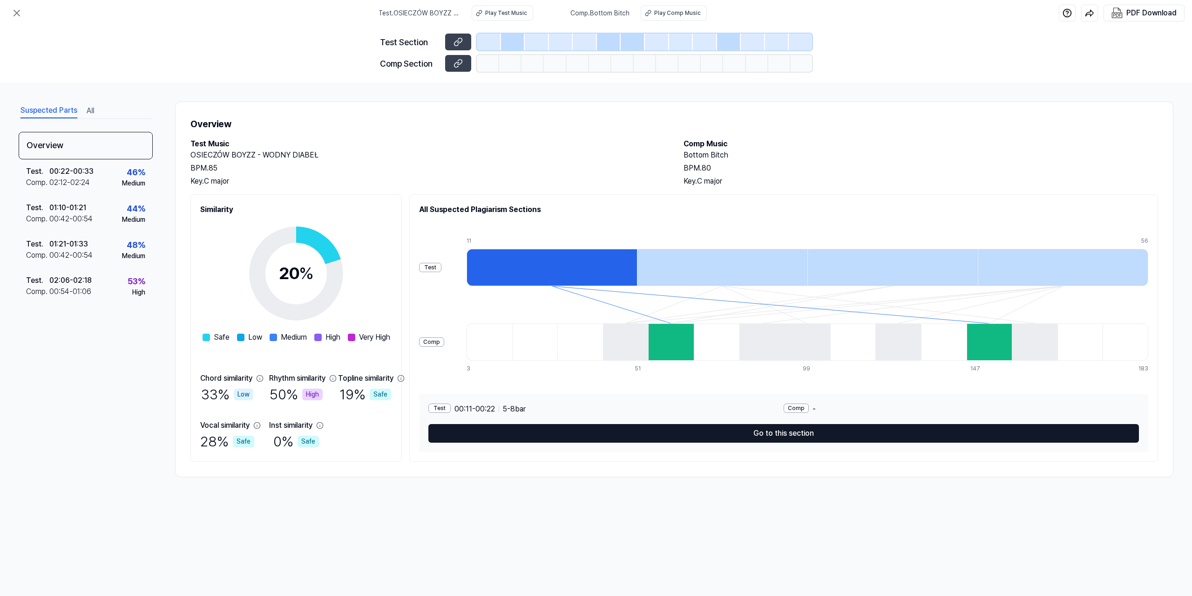
click at [770, 431] on button "Go to this section" at bounding box center [784, 433] width 711 height 19
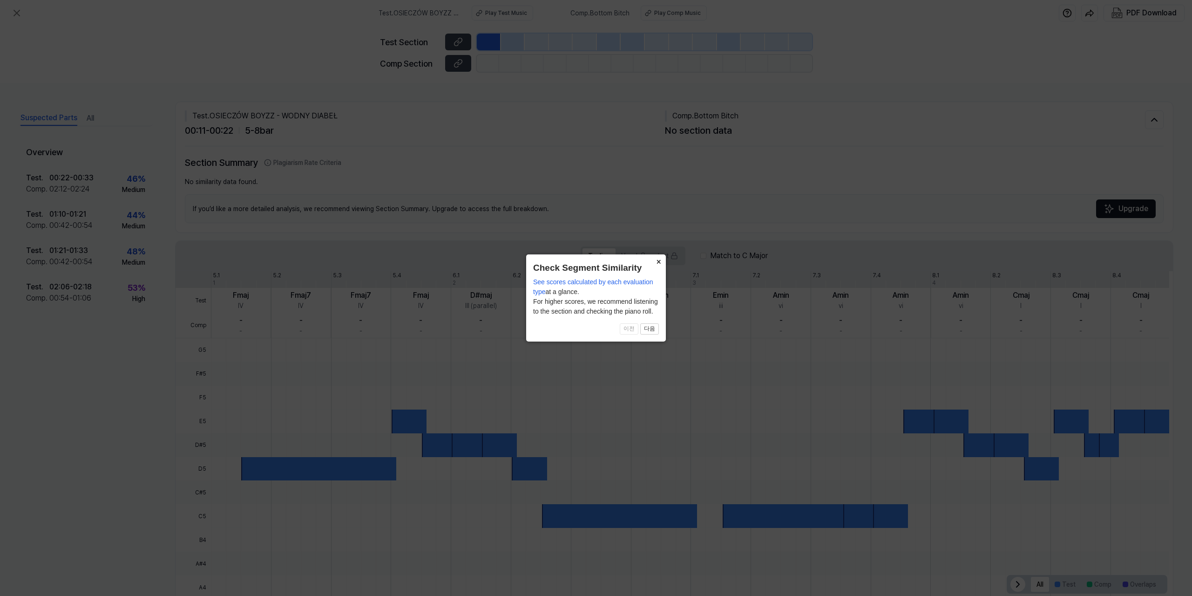
click at [659, 263] on button "×" at bounding box center [658, 260] width 15 height 13
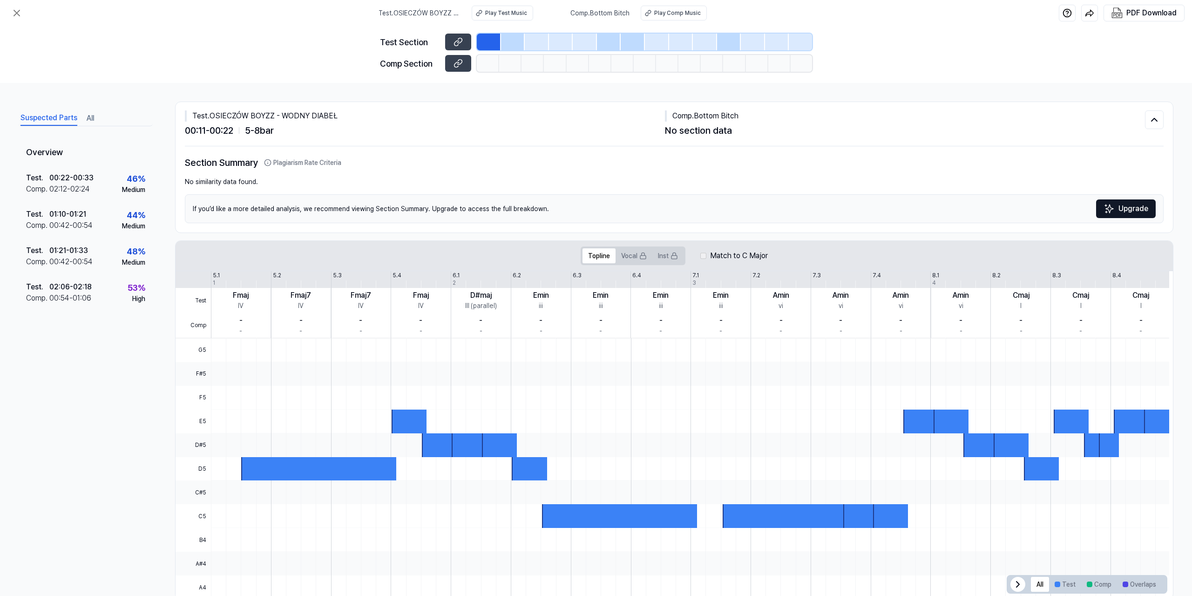
drag, startPoint x: 505, startPoint y: 43, endPoint x: 519, endPoint y: 43, distance: 14.4
click at [505, 43] on div at bounding box center [513, 42] width 24 height 17
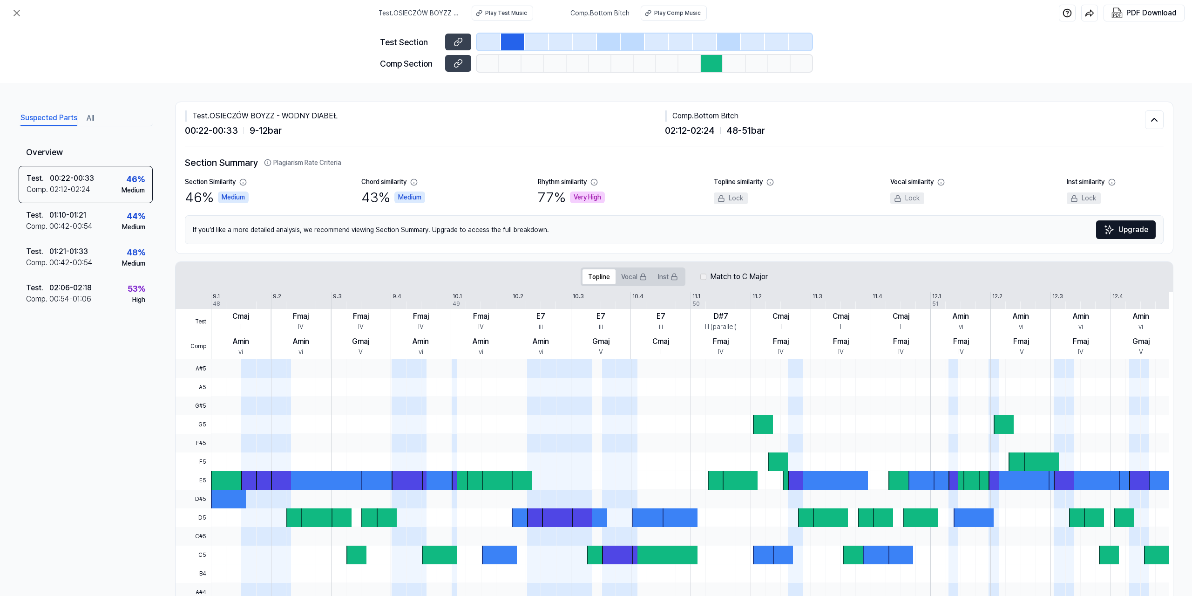
click at [532, 43] on div at bounding box center [537, 42] width 24 height 17
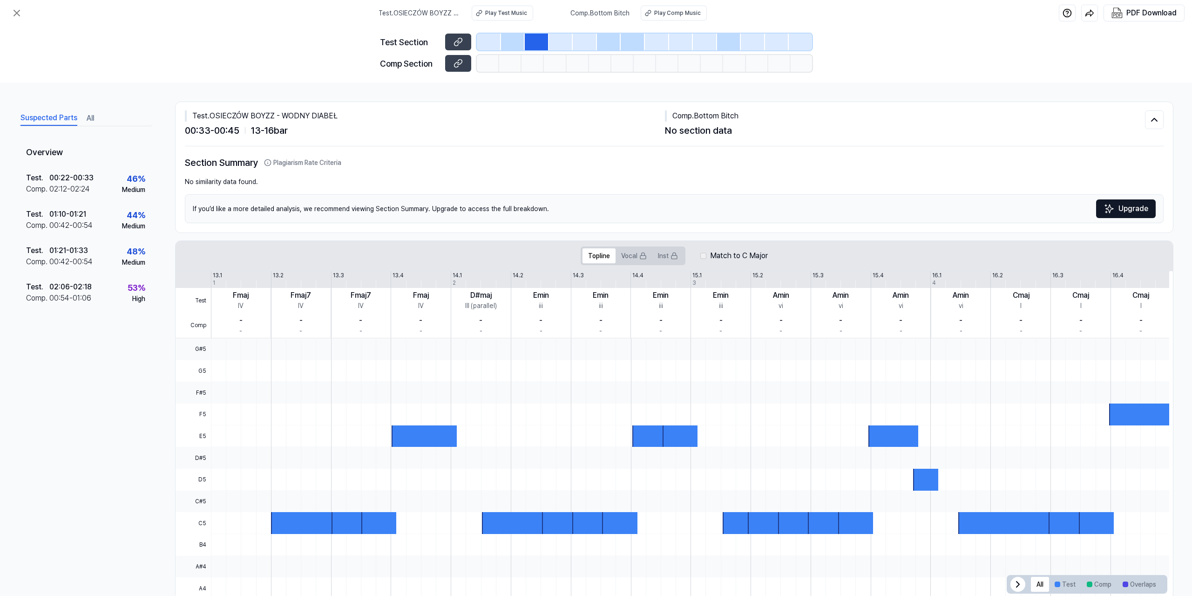
click at [513, 42] on div at bounding box center [513, 42] width 24 height 17
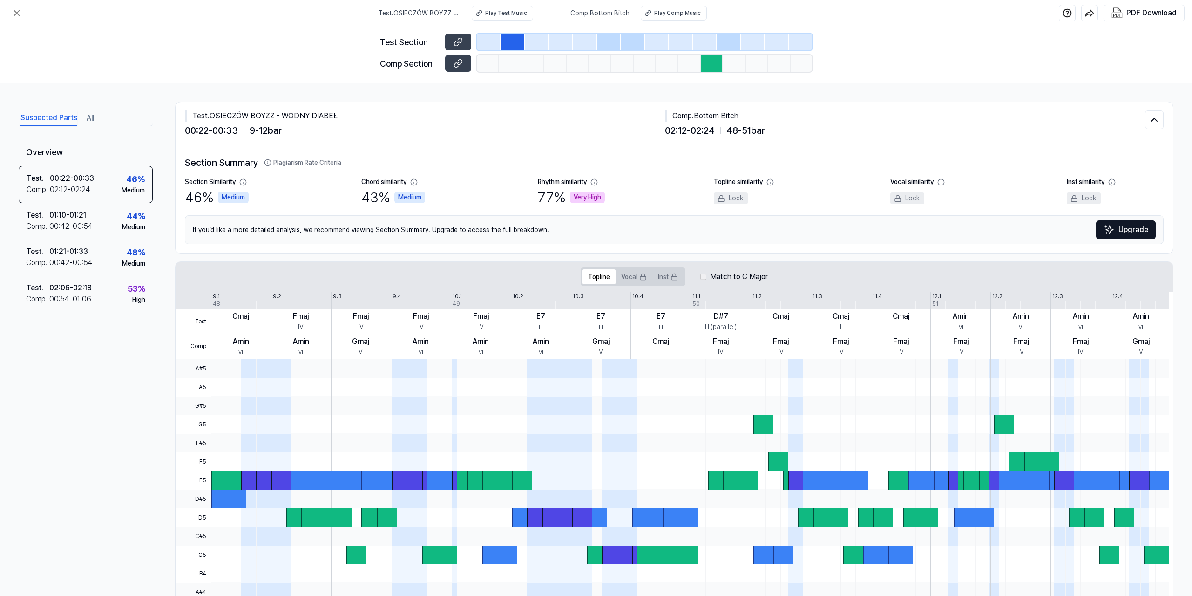
click at [715, 61] on div at bounding box center [712, 63] width 22 height 17
click at [587, 195] on div "Very High" at bounding box center [587, 197] width 35 height 12
click at [582, 199] on div "Very High" at bounding box center [587, 197] width 35 height 12
click at [18, 15] on icon at bounding box center [16, 12] width 11 height 11
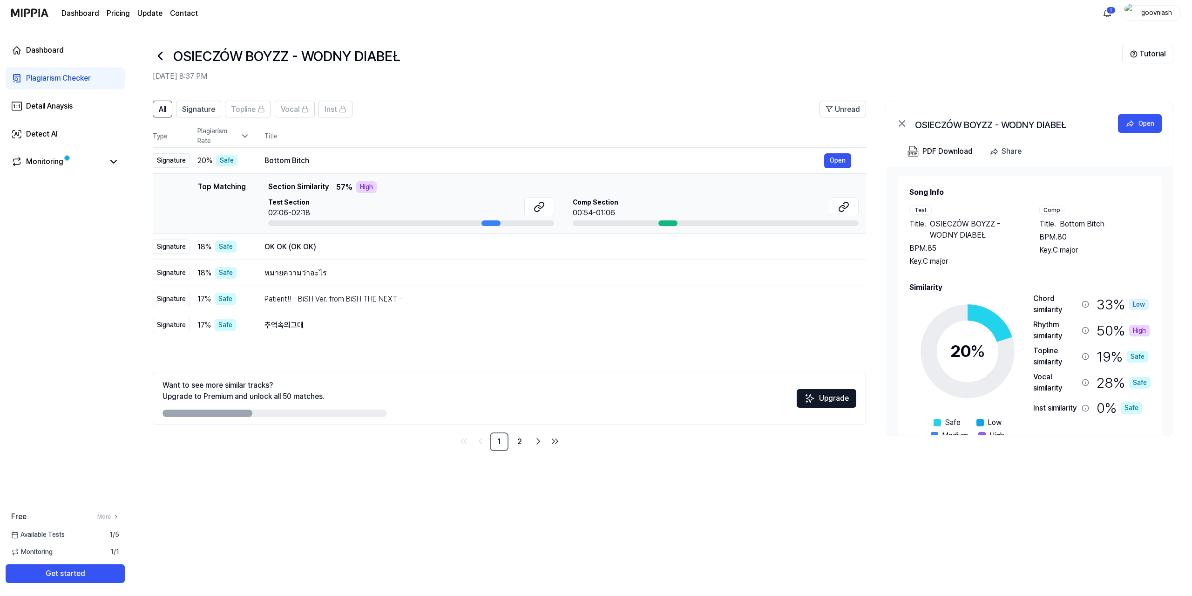
click at [1159, 7] on div "goovniash" at bounding box center [1152, 13] width 60 height 16
click at [1100, 87] on button "Log out" at bounding box center [1121, 85] width 107 height 10
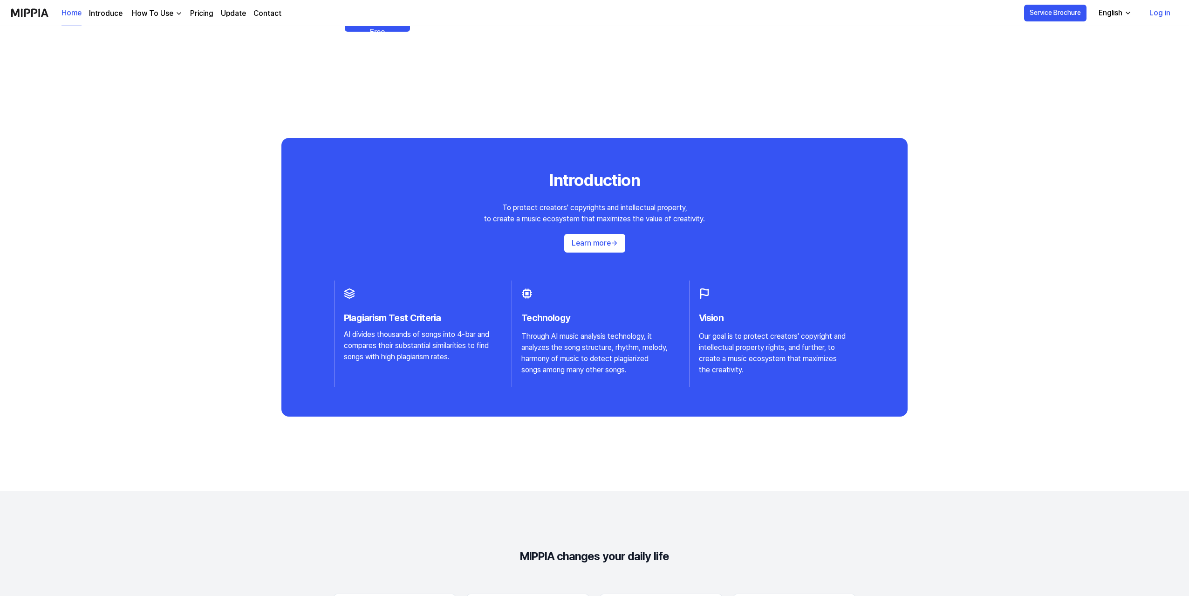
scroll to position [792, 0]
